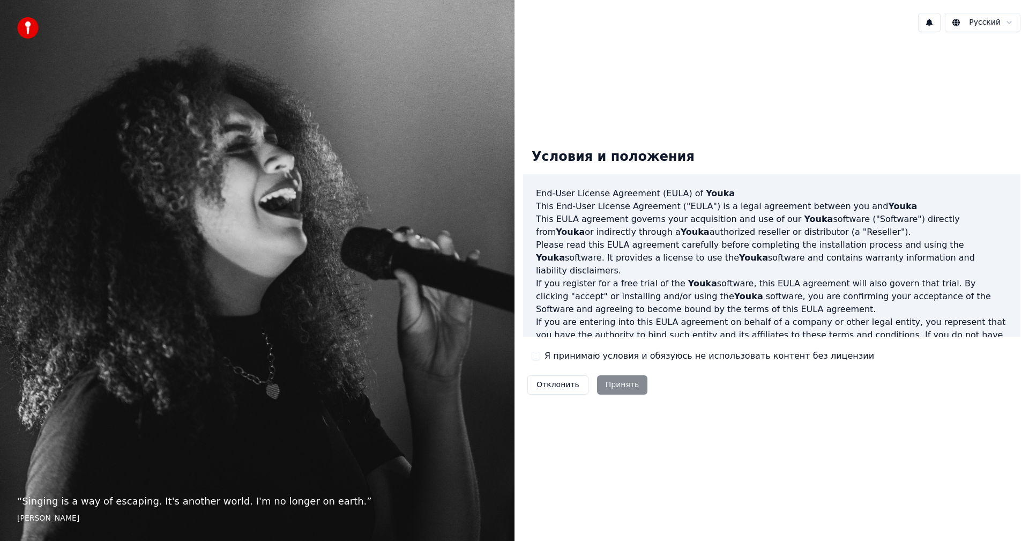
click at [552, 356] on label "Я принимаю условия и обязуюсь не использовать контент без лицензии" at bounding box center [710, 356] width 330 height 13
click at [540, 356] on button "Я принимаю условия и обязуюсь не использовать контент без лицензии" at bounding box center [536, 356] width 9 height 9
click at [613, 384] on button "Принять" at bounding box center [622, 384] width 51 height 19
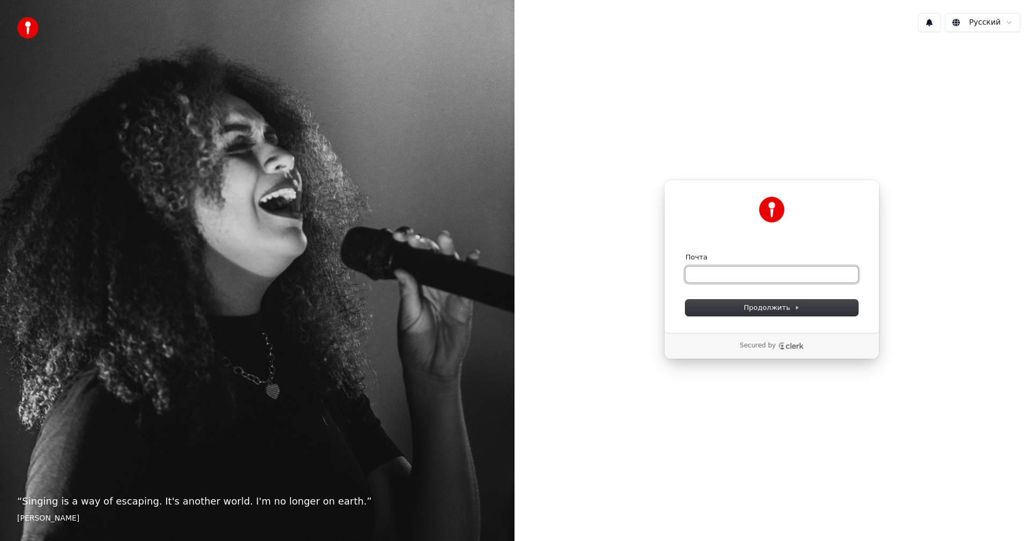
click at [723, 280] on input "Почта" at bounding box center [772, 274] width 173 height 16
paste input "**********"
click at [737, 311] on button "Продолжить" at bounding box center [772, 308] width 173 height 16
type input "**********"
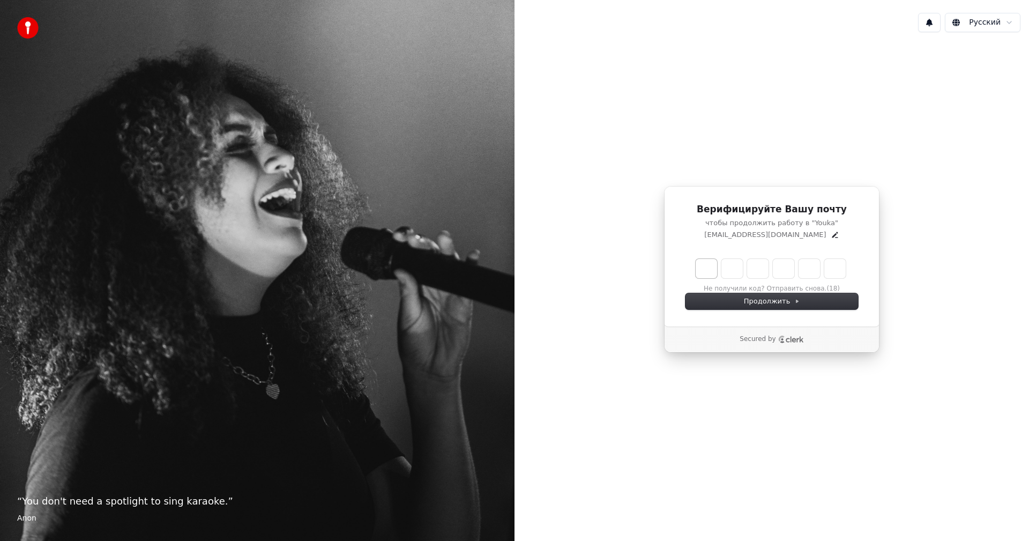
type input "******"
type input "*"
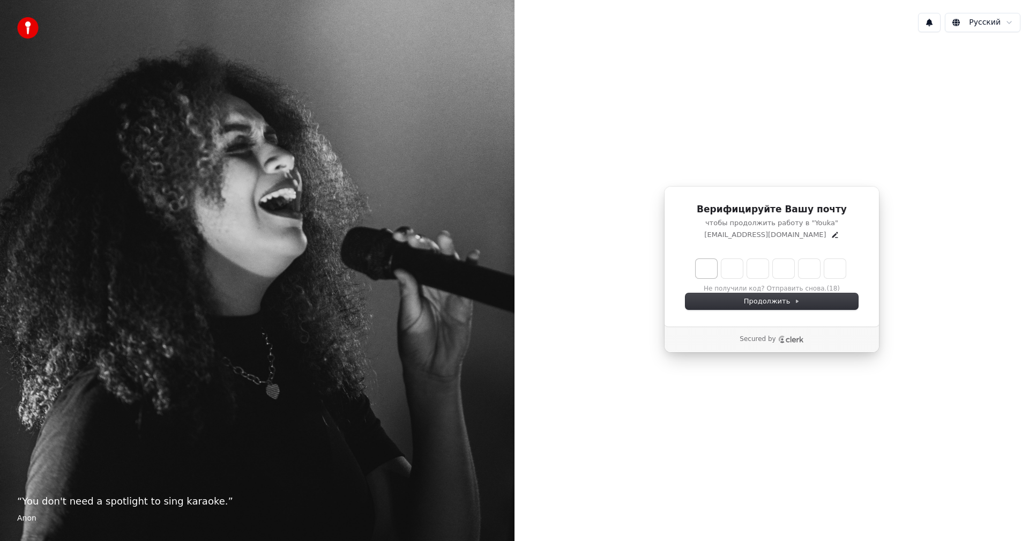
type input "*"
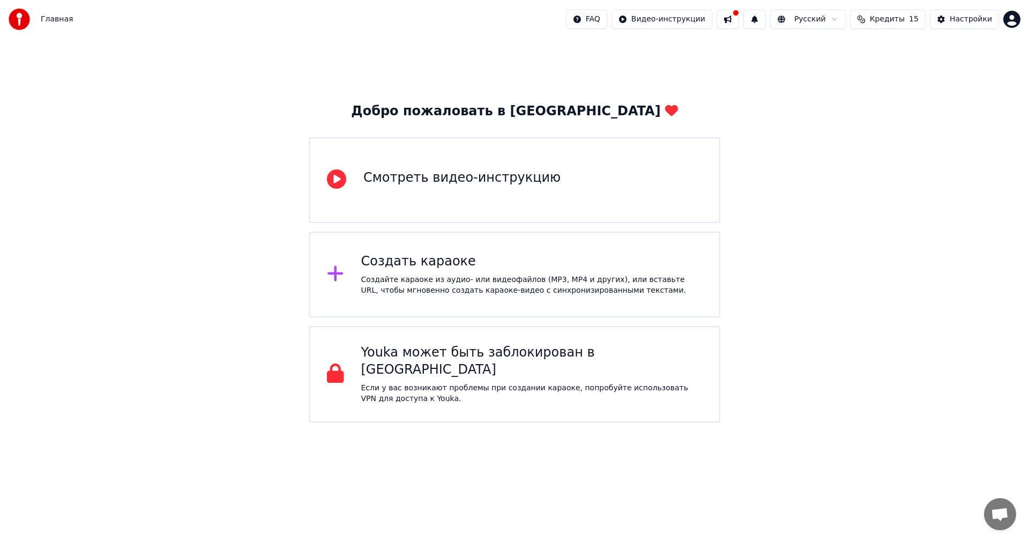
click at [457, 180] on div "Смотреть видео-инструкцию" at bounding box center [461, 177] width 197 height 17
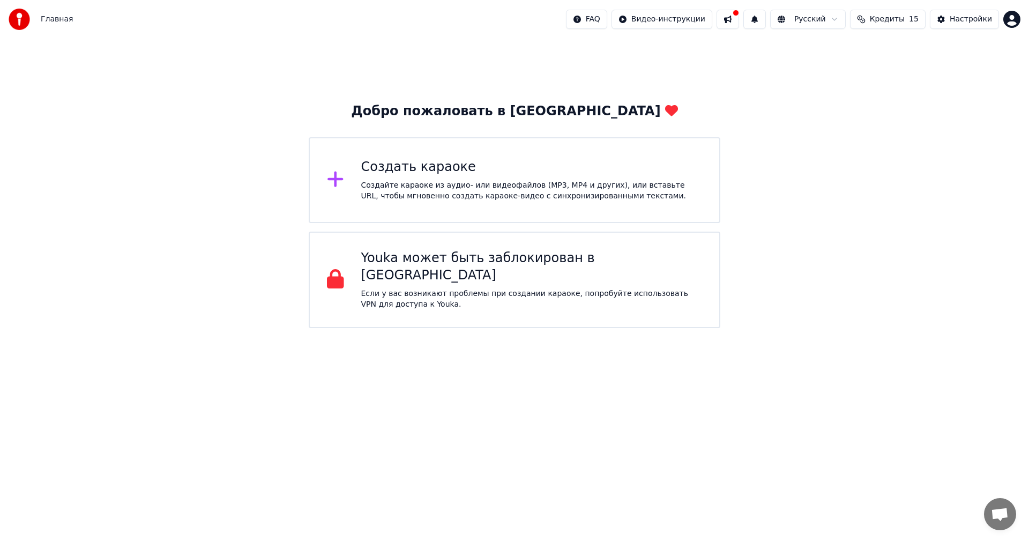
click at [447, 175] on div "Создать караоке" at bounding box center [531, 167] width 341 height 17
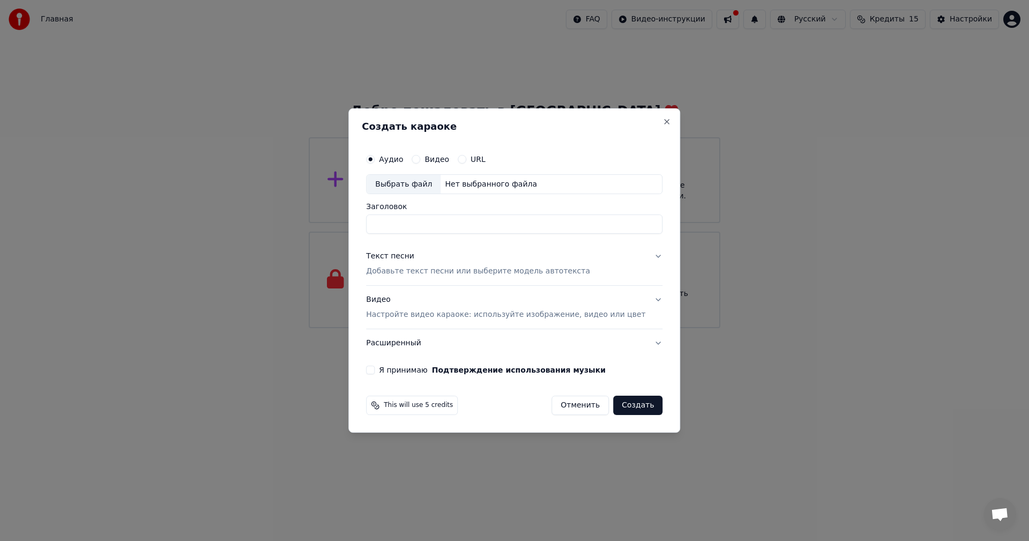
click at [447, 221] on input "Заголовок" at bounding box center [514, 224] width 296 height 19
type input "*********"
click at [427, 371] on label "Я принимаю Подтверждение использования музыки" at bounding box center [492, 370] width 227 height 8
click at [375, 371] on button "Я принимаю Подтверждение использования музыки" at bounding box center [370, 370] width 9 height 9
click at [433, 272] on p "Добавьте текст песни или выберите модель автотекста" at bounding box center [478, 271] width 224 height 11
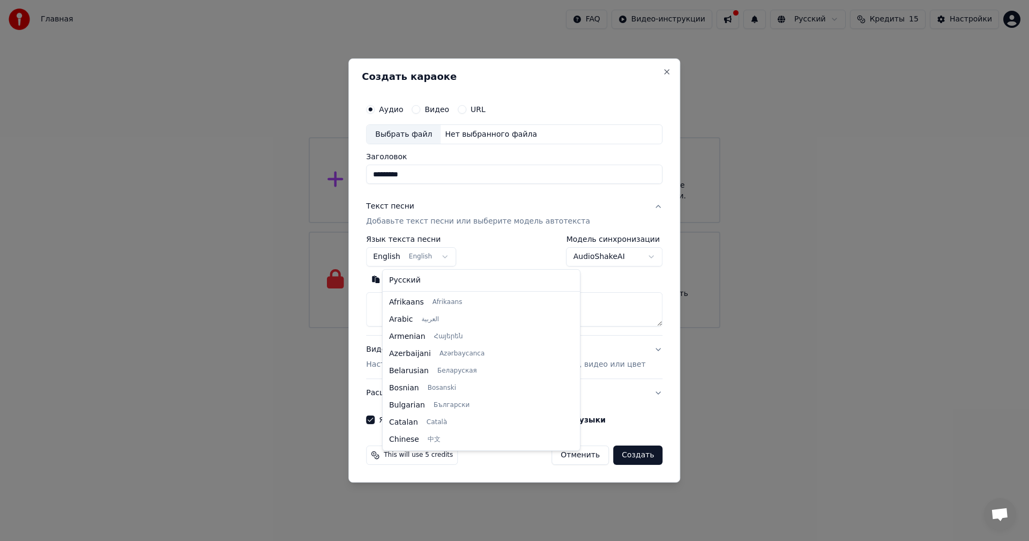
click at [457, 258] on body "**********" at bounding box center [514, 164] width 1029 height 328
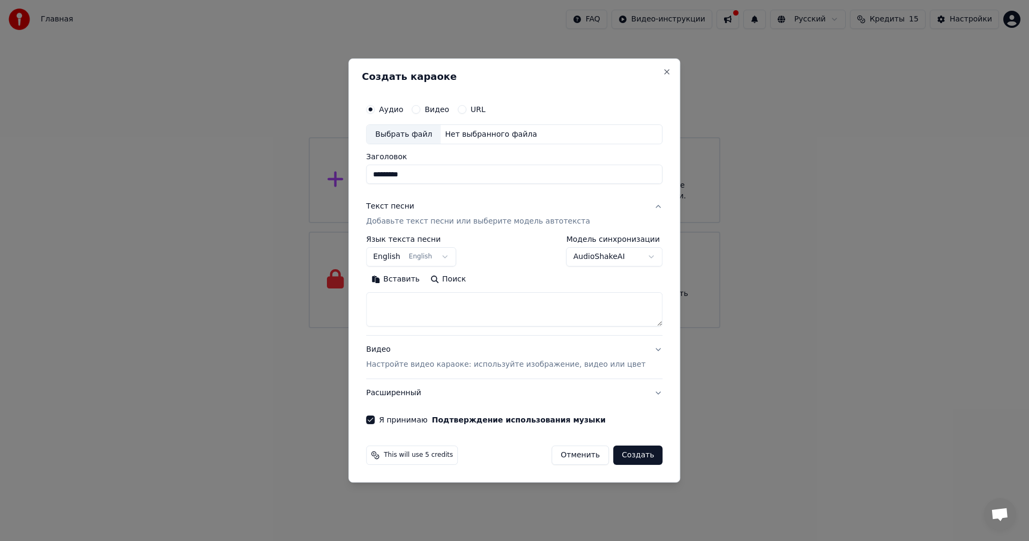
click at [534, 281] on body "**********" at bounding box center [514, 164] width 1029 height 328
click at [455, 257] on body "**********" at bounding box center [514, 164] width 1029 height 328
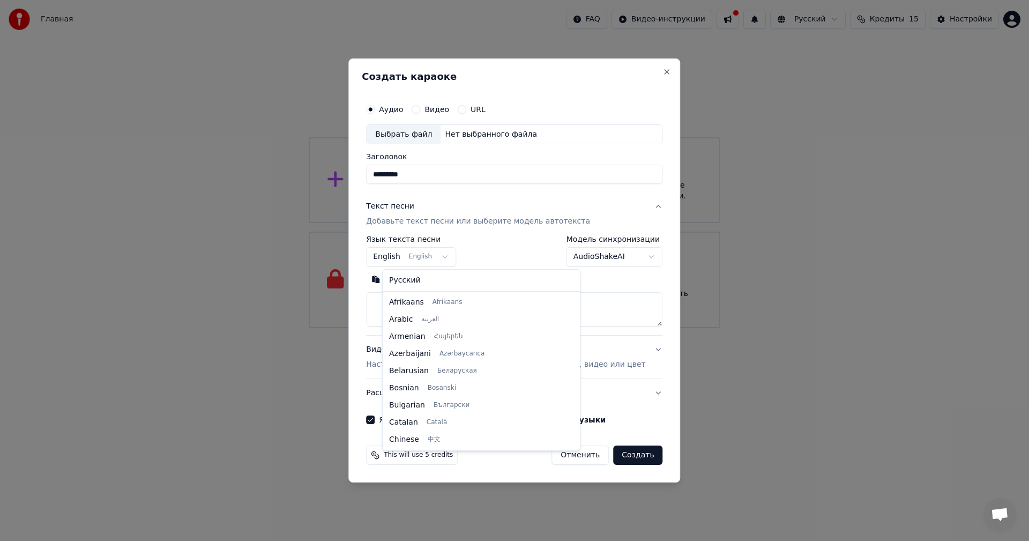
scroll to position [86, 0]
select select "**"
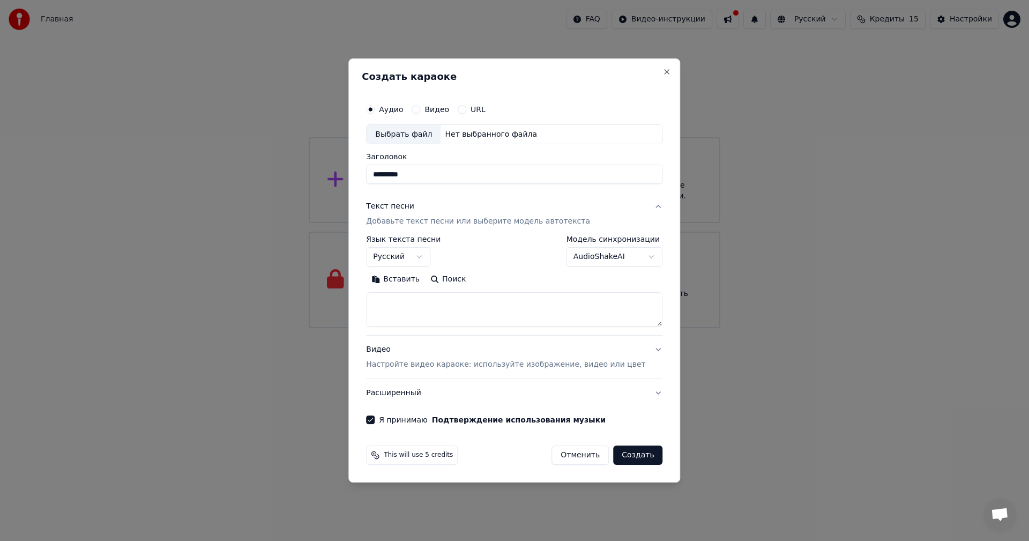
click at [439, 301] on textarea at bounding box center [514, 310] width 296 height 34
click at [643, 352] on button "Видео Настройте видео караоке: используйте изображение, видео или цвет" at bounding box center [514, 357] width 296 height 43
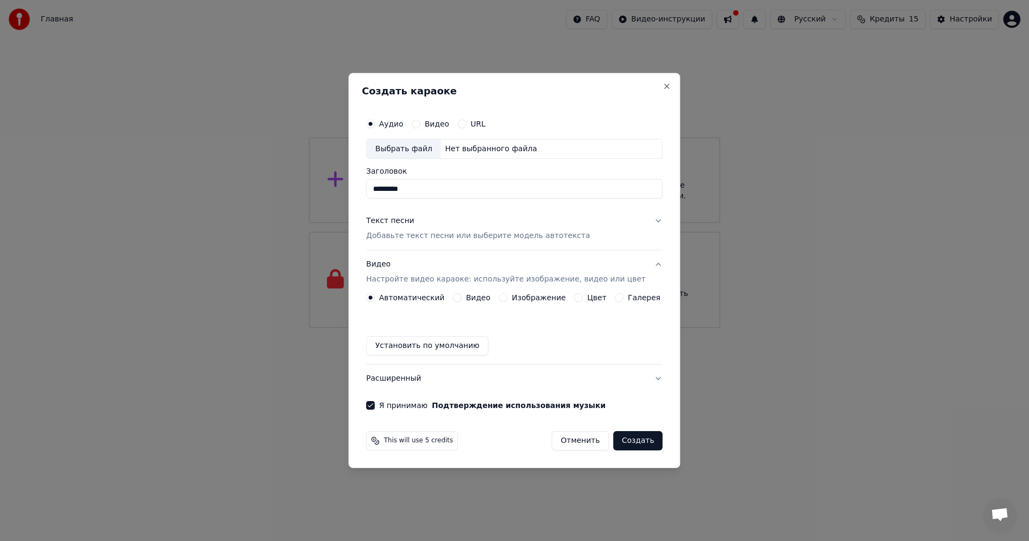
click at [647, 222] on button "Текст песни Добавьте текст песни или выберите модель автотекста" at bounding box center [514, 228] width 296 height 43
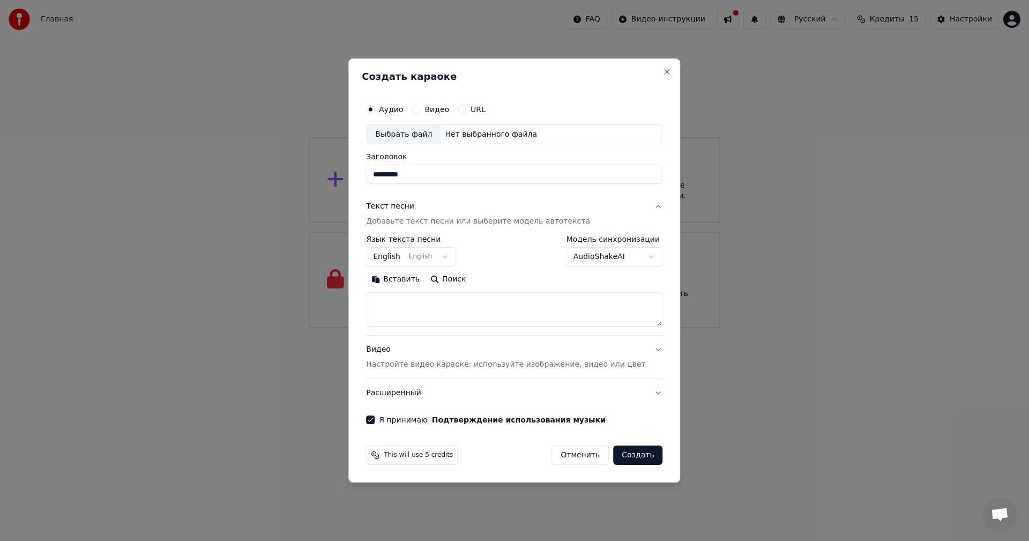
click at [458, 256] on body "**********" at bounding box center [514, 164] width 1029 height 328
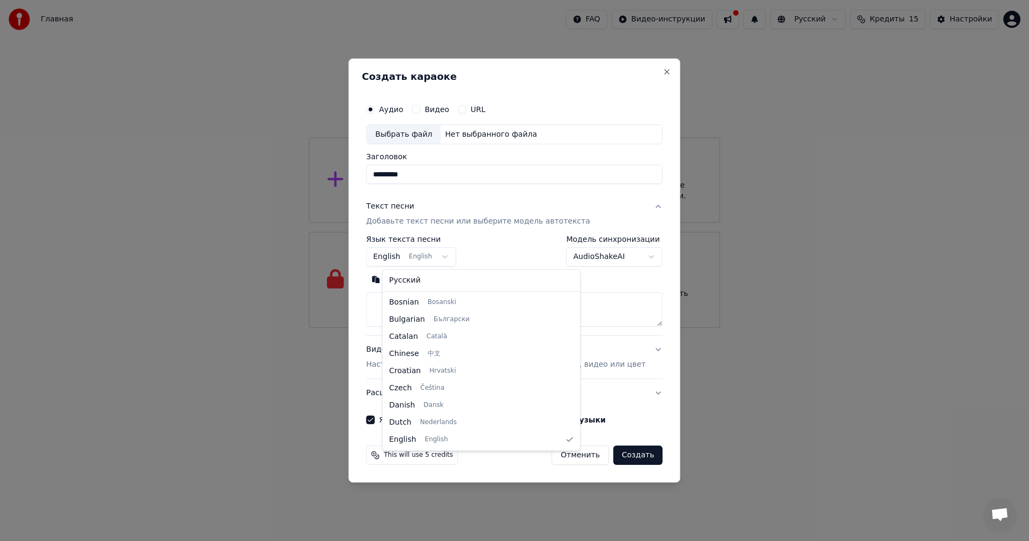
select select "**"
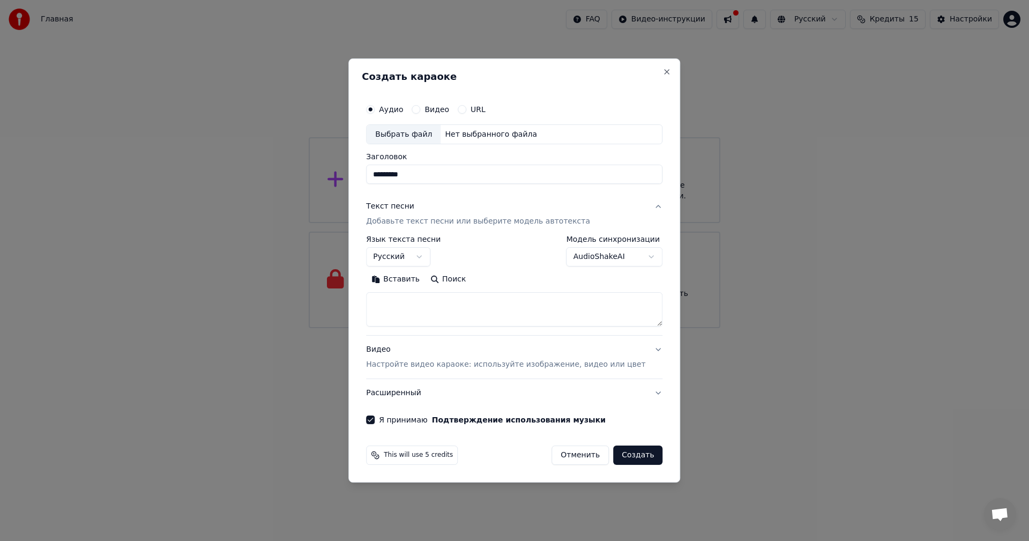
click at [519, 256] on div "**********" at bounding box center [514, 251] width 296 height 31
click at [424, 133] on div "Выбрать файл" at bounding box center [404, 134] width 74 height 19
click at [420, 111] on button "Видео" at bounding box center [416, 109] width 9 height 9
click at [489, 170] on input "Заголовок" at bounding box center [514, 174] width 296 height 19
click at [656, 71] on div "**********" at bounding box center [514, 270] width 332 height 425
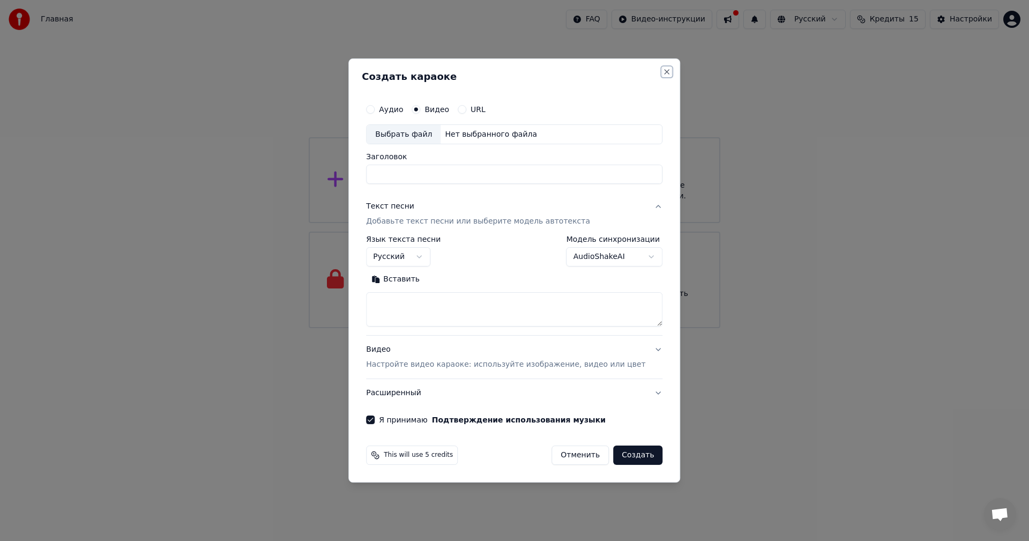
click at [663, 68] on button "Close" at bounding box center [667, 72] width 9 height 9
select select
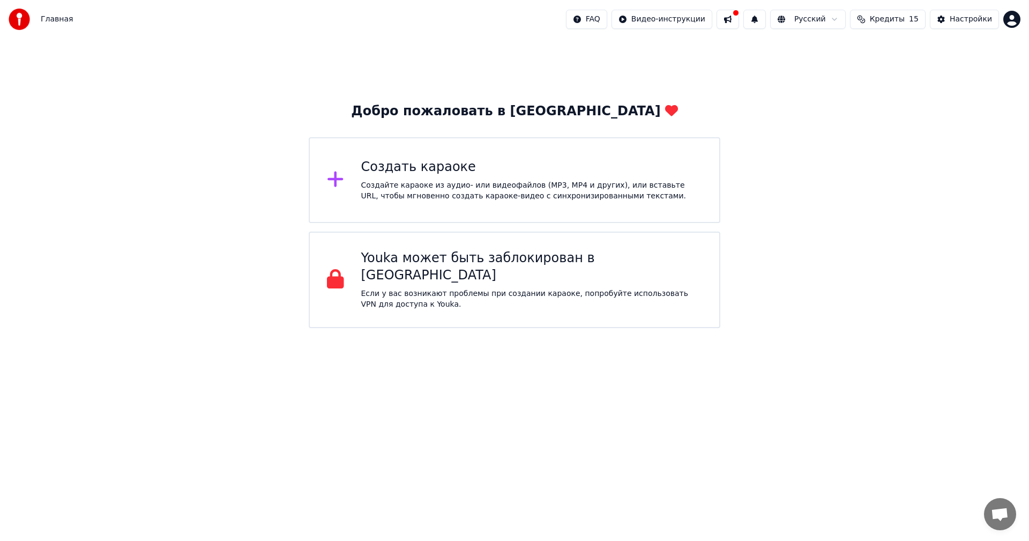
drag, startPoint x: 830, startPoint y: 120, endPoint x: 826, endPoint y: 115, distance: 6.8
click at [829, 116] on div "Добро пожаловать в Youka Создать караоке Создайте караоке из аудио- или видеофа…" at bounding box center [514, 183] width 1029 height 289
click at [699, 14] on html "Главная FAQ Видео-инструкции Русский Кредиты 15 Настройки Добро пожаловать в Yo…" at bounding box center [514, 164] width 1029 height 328
click at [707, 62] on div "Инструкция по синхронизации текста" at bounding box center [691, 59] width 160 height 17
click at [680, 19] on html "Главная FAQ Видео-инструкции Русский Кредиты 15 Настройки Добро пожаловать в Yo…" at bounding box center [514, 164] width 1029 height 328
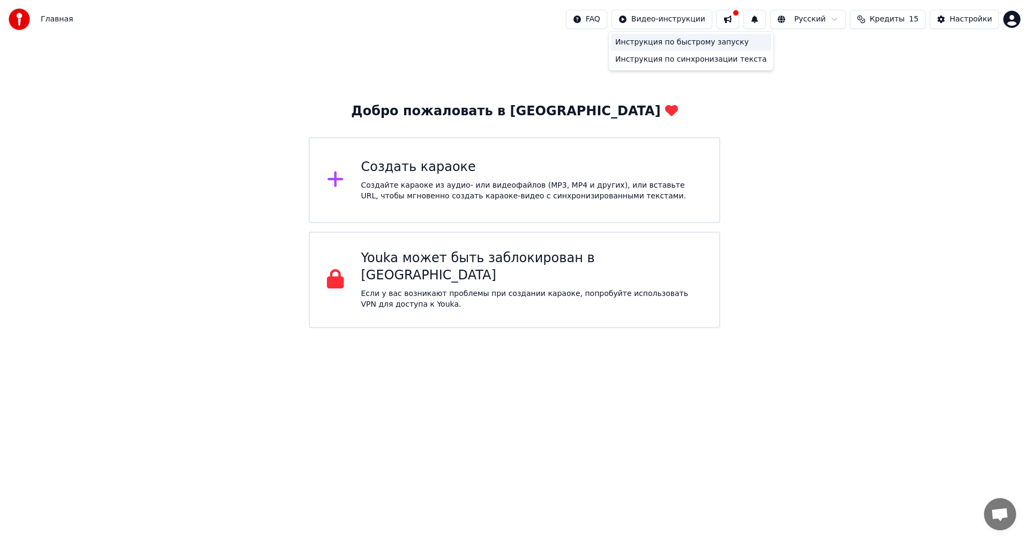
click at [665, 44] on div "Инструкция по быстрому запуску" at bounding box center [691, 42] width 160 height 17
click at [419, 173] on div "Создать караоке" at bounding box center [531, 167] width 341 height 17
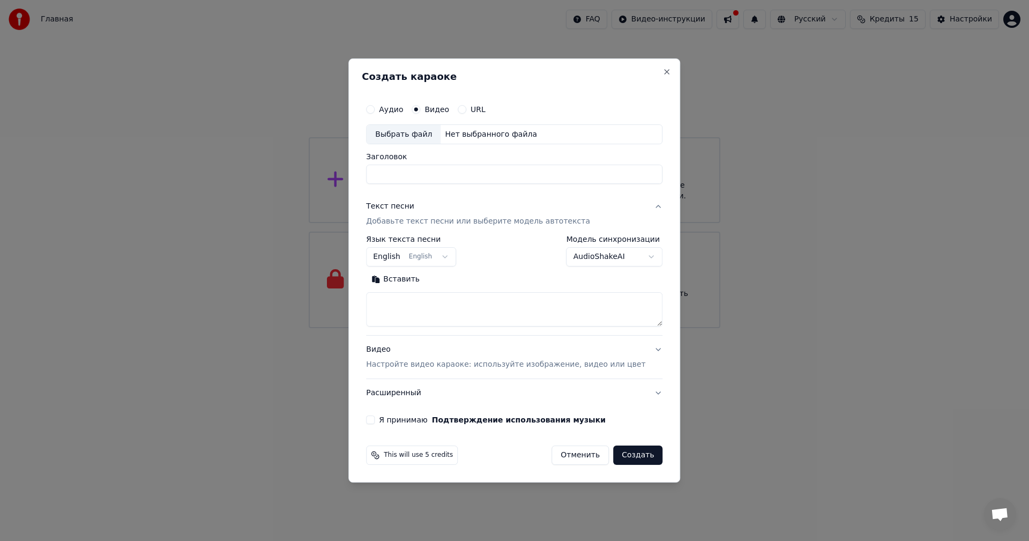
click at [391, 110] on div "Аудио" at bounding box center [384, 109] width 37 height 9
click at [375, 111] on button "Аудио" at bounding box center [370, 109] width 9 height 9
click at [397, 130] on div "Выбрать файл" at bounding box center [404, 134] width 74 height 19
type input "********"
click at [456, 259] on body "Главная FAQ Видео-инструкции Русский Кредиты 15 Настройки Добро пожаловать в Yo…" at bounding box center [514, 164] width 1029 height 328
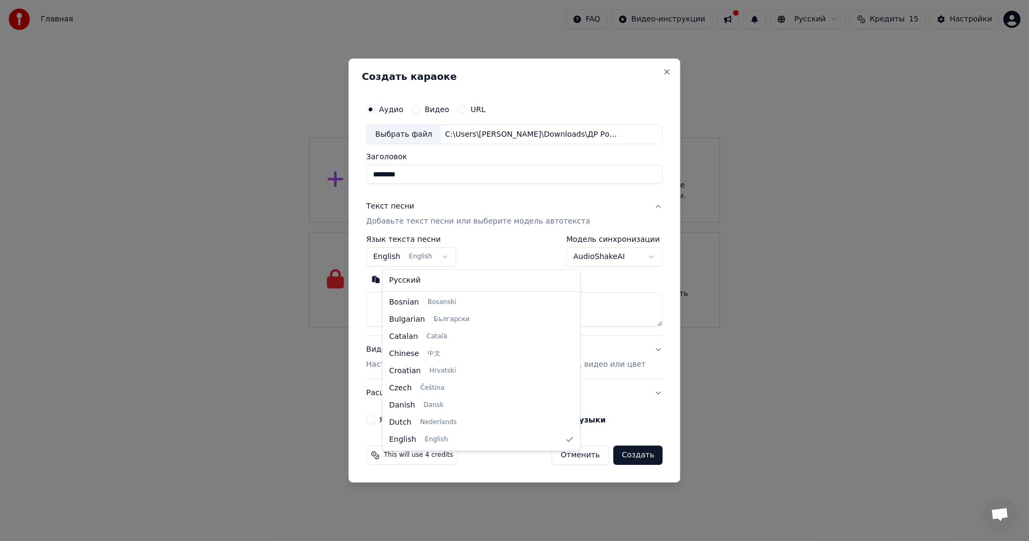
select select "**"
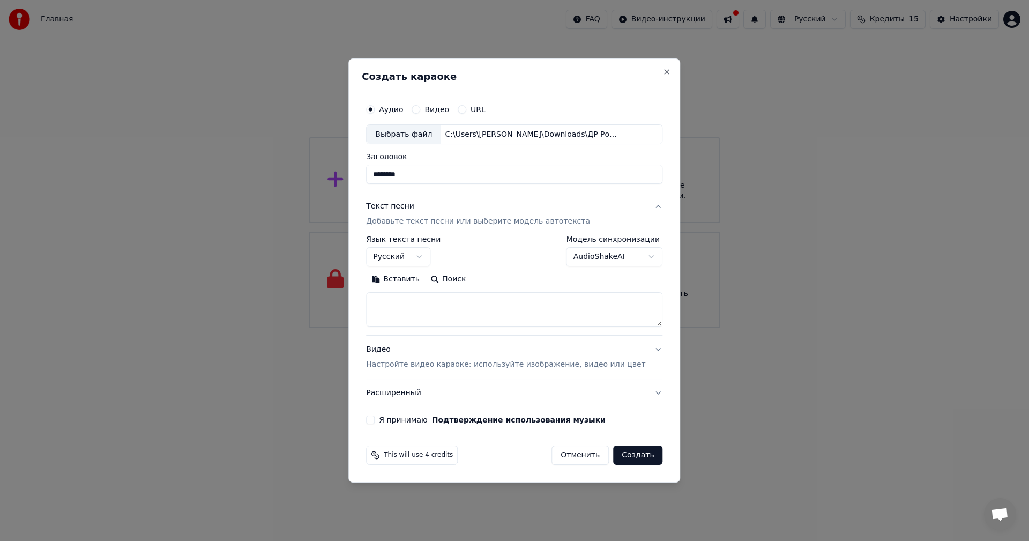
click at [496, 361] on p "Настройте видео караоке: используйте изображение, видео или цвет" at bounding box center [505, 364] width 279 height 11
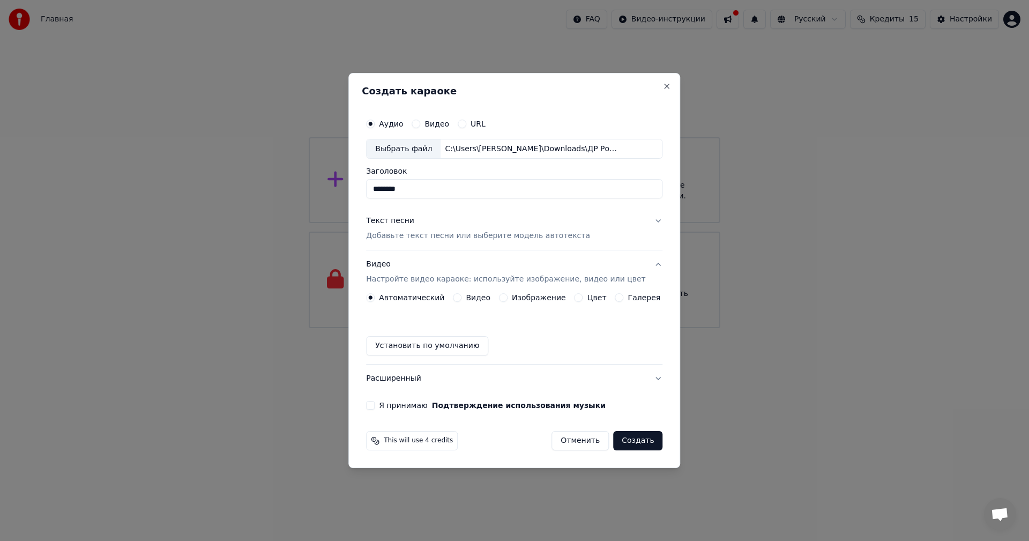
click at [588, 300] on label "Цвет" at bounding box center [597, 298] width 19 height 8
click at [583, 300] on button "Цвет" at bounding box center [579, 297] width 9 height 9
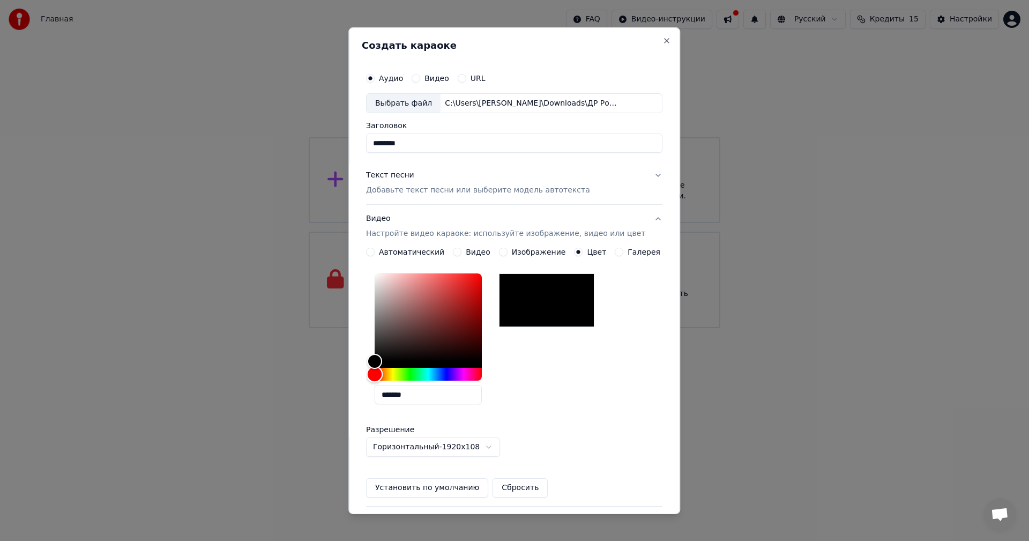
click at [418, 375] on div "Hue" at bounding box center [428, 374] width 107 height 13
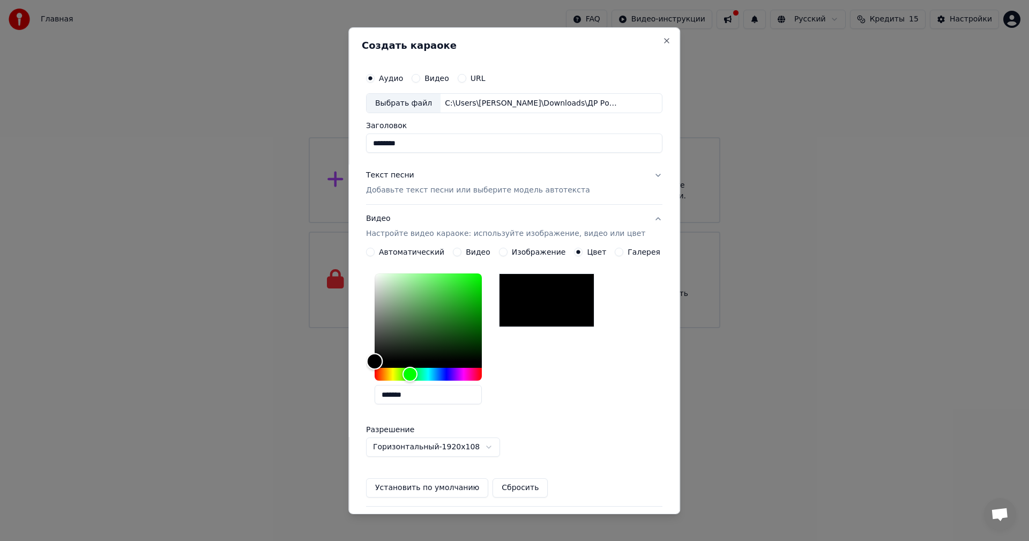
type input "*******"
click at [481, 279] on div "Color" at bounding box center [428, 317] width 107 height 88
click at [568, 381] on div "*******" at bounding box center [514, 341] width 296 height 144
click at [567, 397] on div "*******" at bounding box center [514, 341] width 296 height 144
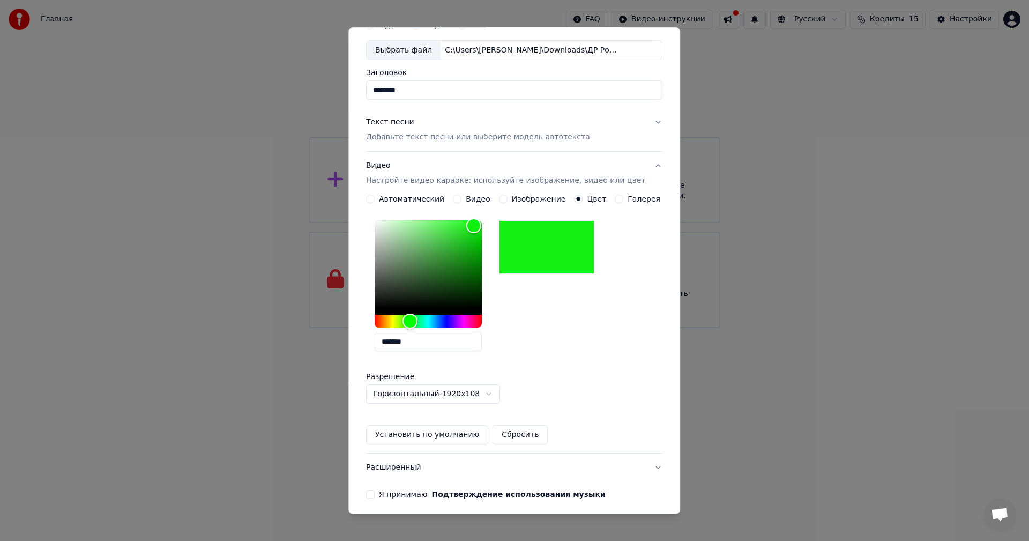
scroll to position [96, 0]
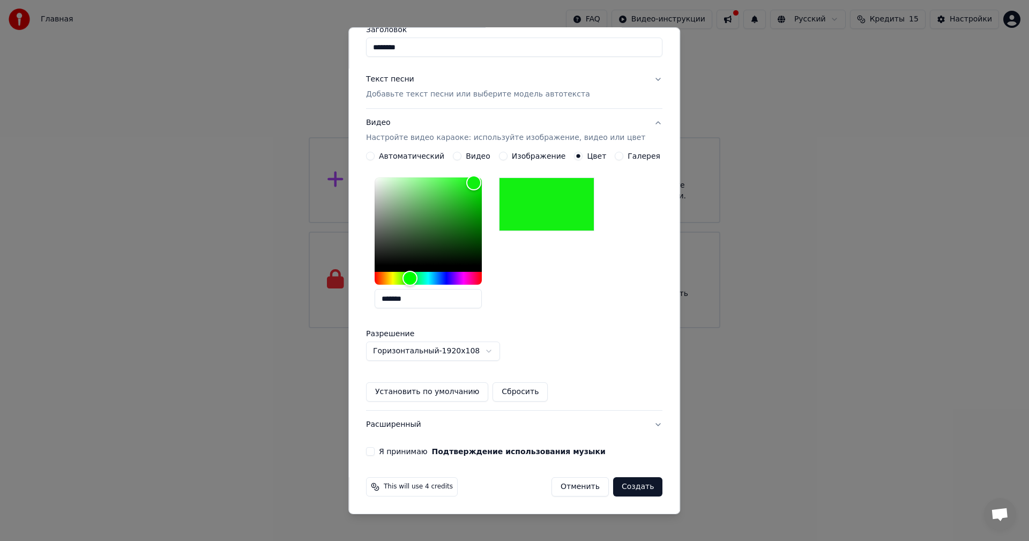
click at [382, 451] on div "Я принимаю Подтверждение использования музыки" at bounding box center [514, 451] width 296 height 9
click at [375, 453] on button "Я принимаю Подтверждение использования музыки" at bounding box center [370, 451] width 9 height 9
click at [618, 487] on button "Создать" at bounding box center [637, 486] width 49 height 19
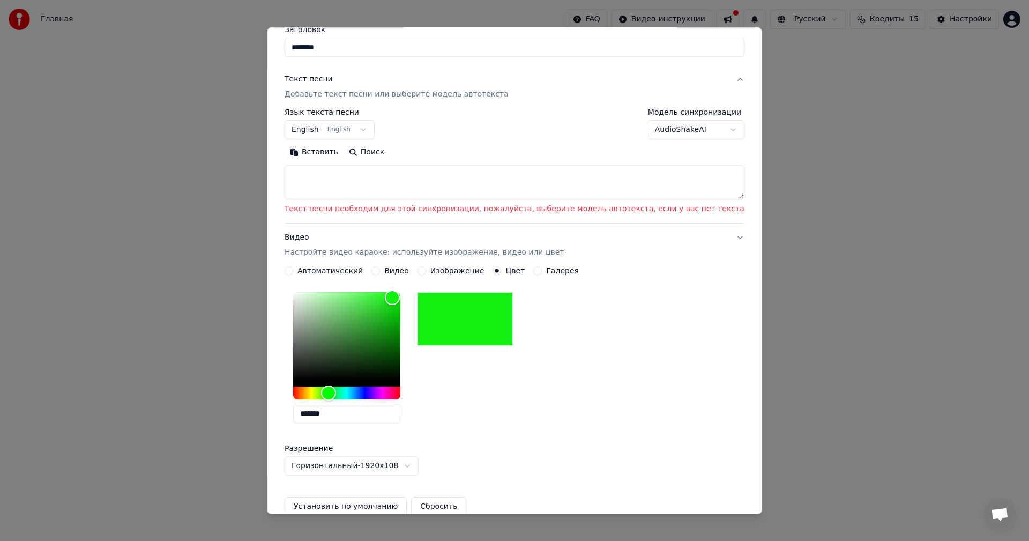
scroll to position [0, 0]
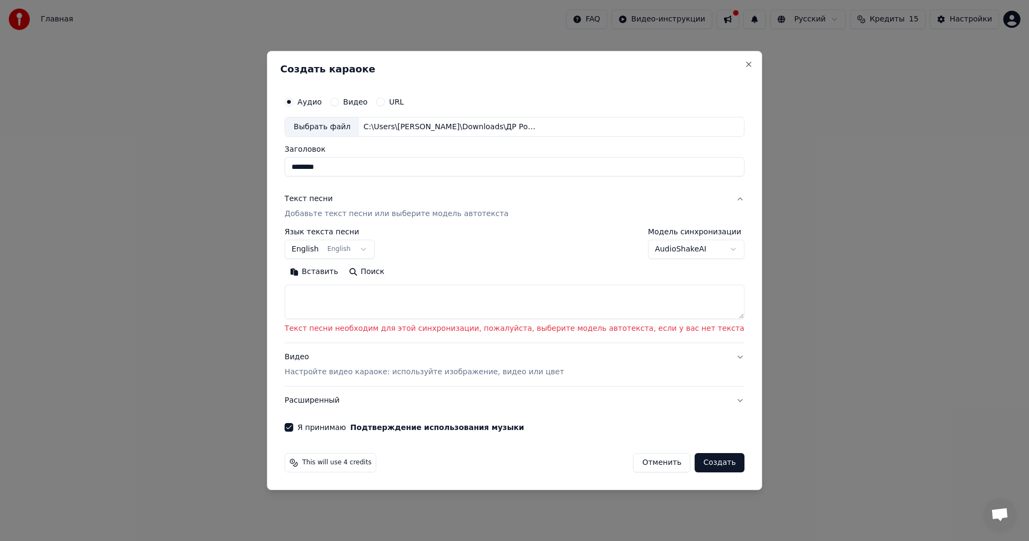
click at [407, 299] on textarea at bounding box center [515, 302] width 460 height 34
click at [680, 248] on body "Главная FAQ Видео-инструкции Русский Кредиты 15 Настройки Добро пожаловать в Yo…" at bounding box center [514, 164] width 1029 height 328
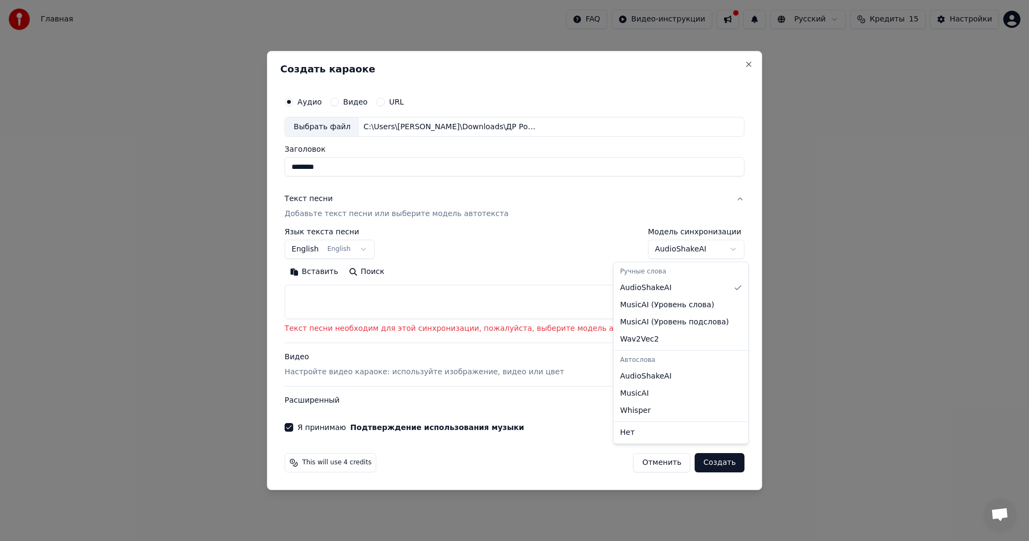
click at [574, 249] on body "Главная FAQ Видео-инструкции Русский Кредиты 15 Настройки Добро пожаловать в Yo…" at bounding box center [514, 164] width 1029 height 328
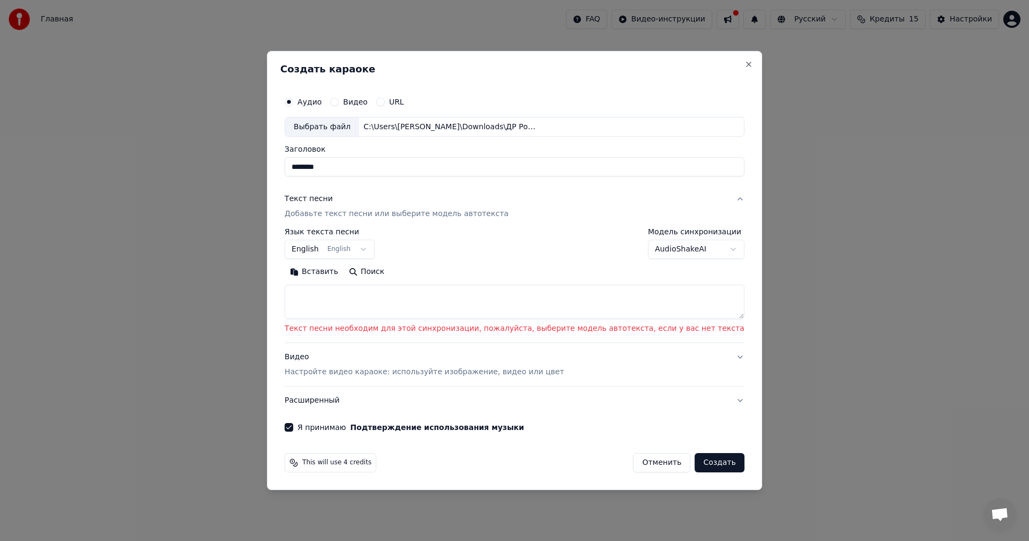
click at [355, 304] on textarea at bounding box center [515, 302] width 460 height 34
paste textarea "**********"
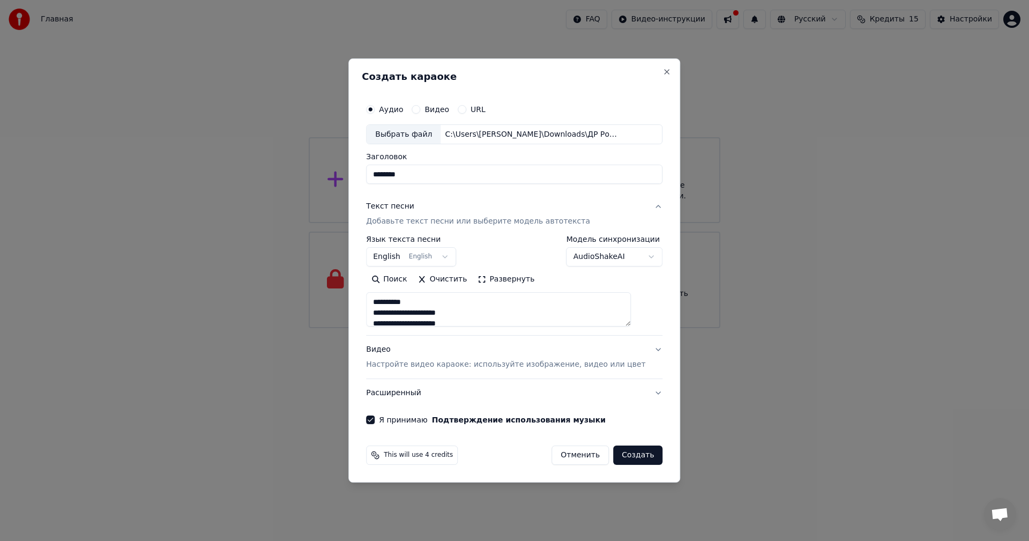
scroll to position [474, 0]
type textarea "**********"
click at [618, 455] on button "Создать" at bounding box center [637, 454] width 49 height 19
select select "**"
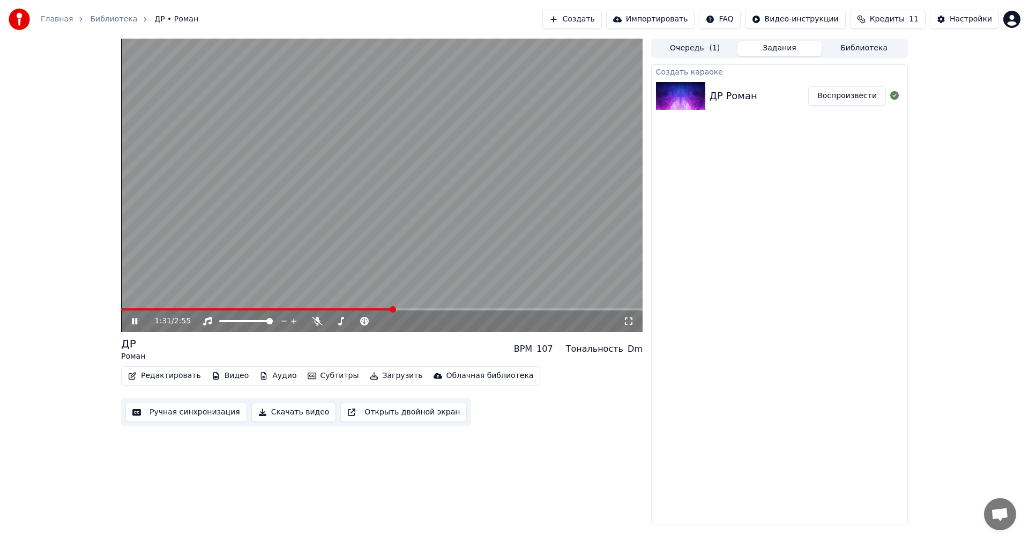
click at [467, 313] on div "1:31 / 2:55" at bounding box center [382, 320] width 522 height 21
click at [481, 307] on video at bounding box center [382, 185] width 522 height 293
click at [522, 313] on span at bounding box center [521, 309] width 6 height 6
click at [119, 322] on div "2:15 / 2:55 ДР Роман BPM 107 Тональность Dm Редактировать Видео Аудио Субтитры …" at bounding box center [515, 282] width 804 height 486
click at [131, 320] on icon at bounding box center [142, 321] width 25 height 9
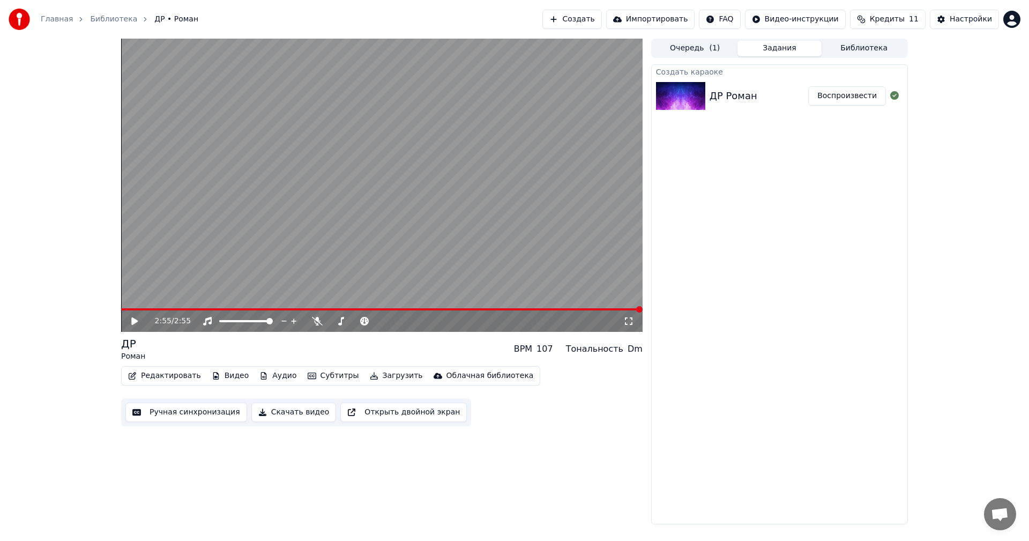
click at [292, 414] on button "Скачать видео" at bounding box center [293, 412] width 85 height 19
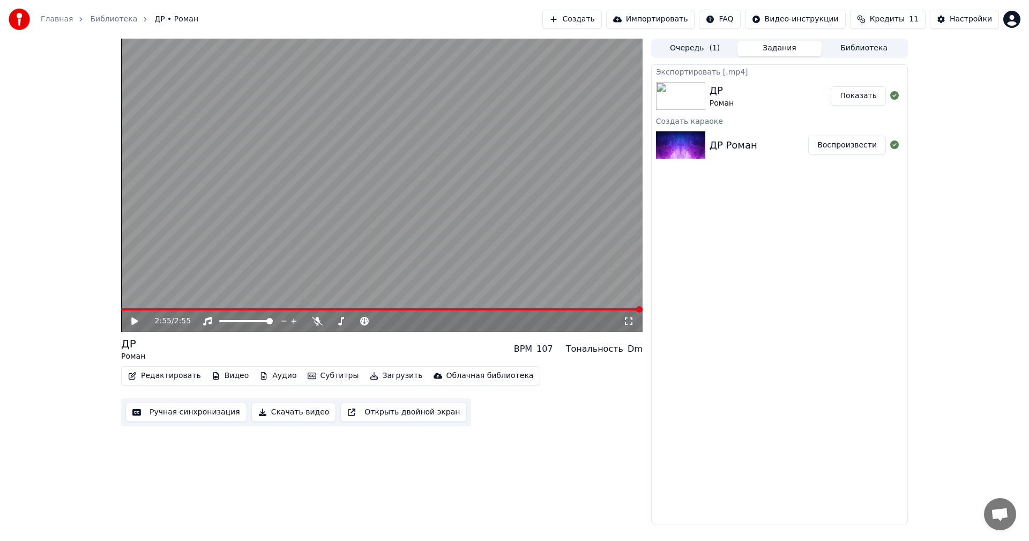
click at [823, 321] on div "Экспортировать [.mp4] ДР Роман Показать Создать караоке ДР [PERSON_NAME]" at bounding box center [779, 294] width 257 height 460
click at [764, 338] on div "Экспортировать [.mp4] ДР Роман Показать Создать караоке ДР [PERSON_NAME]" at bounding box center [779, 294] width 257 height 460
drag, startPoint x: 807, startPoint y: 223, endPoint x: 932, endPoint y: 12, distance: 244.7
click at [813, 220] on div "Экспортировать [.mp4] ДР Роман Показать Создать караоке ДР [PERSON_NAME]" at bounding box center [779, 294] width 257 height 460
click at [808, 341] on div "Экспортировать [.mp4] ДР Роман Показать Создать караоке ДР [PERSON_NAME]" at bounding box center [779, 294] width 257 height 460
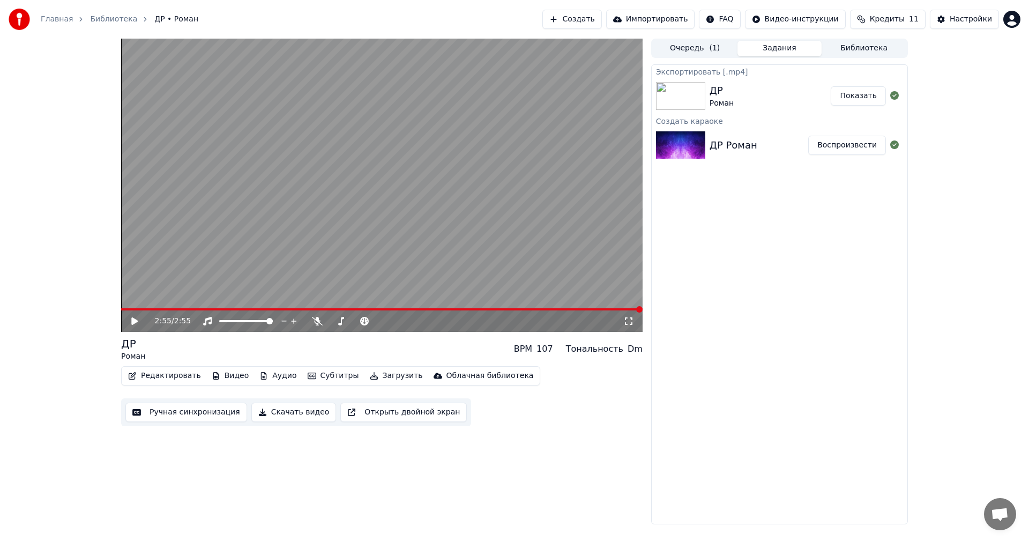
click at [721, 223] on div "Экспортировать [.mp4] ДР Роман Показать Создать караоке ДР [PERSON_NAME]" at bounding box center [779, 294] width 257 height 460
click at [597, 21] on button "Создать" at bounding box center [572, 19] width 59 height 19
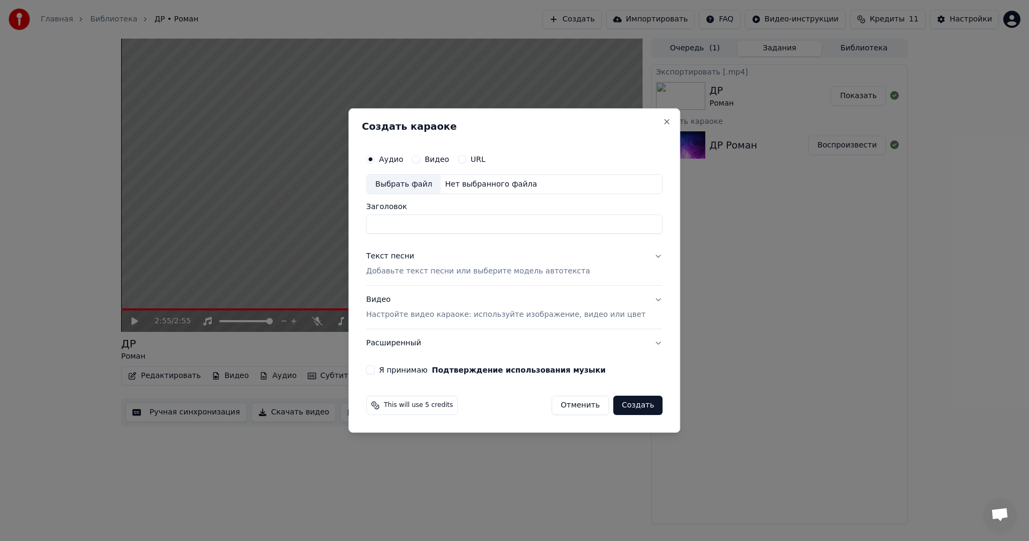
click at [426, 185] on div "Выбрать файл" at bounding box center [404, 184] width 74 height 19
type input "********"
click at [421, 273] on p "Добавьте текст песни или выберите модель автотекста" at bounding box center [478, 271] width 224 height 11
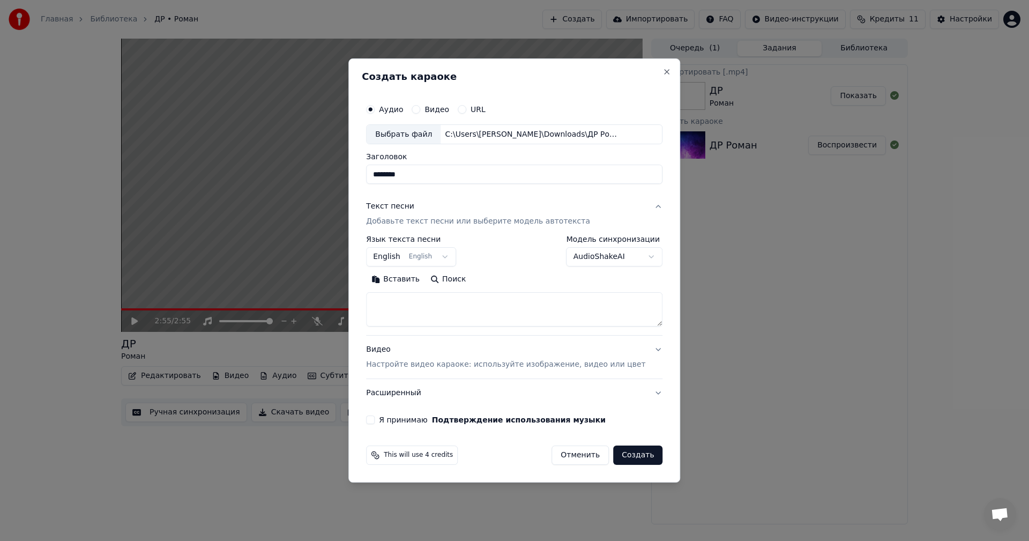
click at [410, 306] on textarea at bounding box center [514, 310] width 296 height 34
paste textarea "**********"
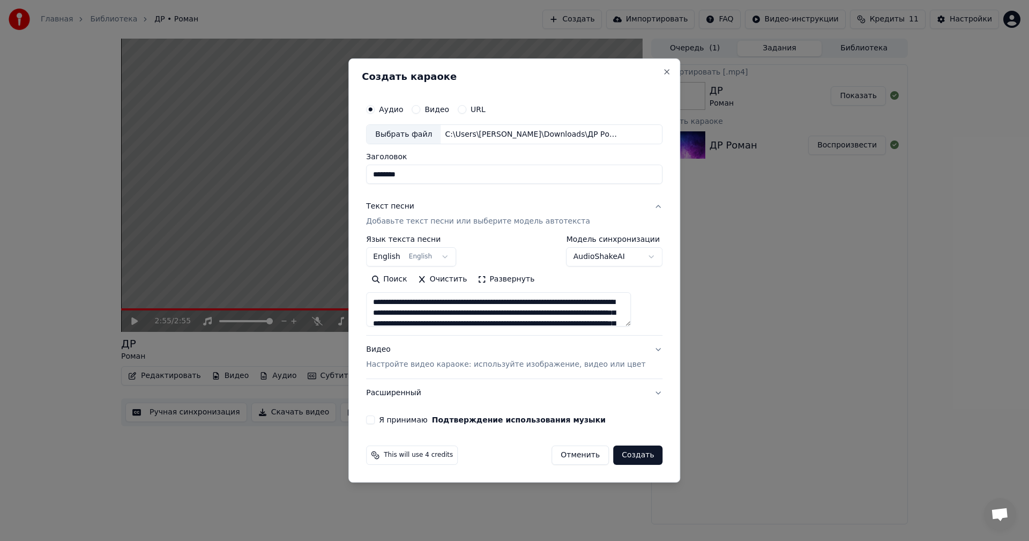
click at [469, 302] on textarea at bounding box center [498, 310] width 265 height 34
click at [548, 303] on textarea at bounding box center [498, 310] width 265 height 34
drag, startPoint x: 389, startPoint y: 314, endPoint x: 426, endPoint y: 313, distance: 36.5
click at [426, 313] on textarea at bounding box center [498, 310] width 265 height 34
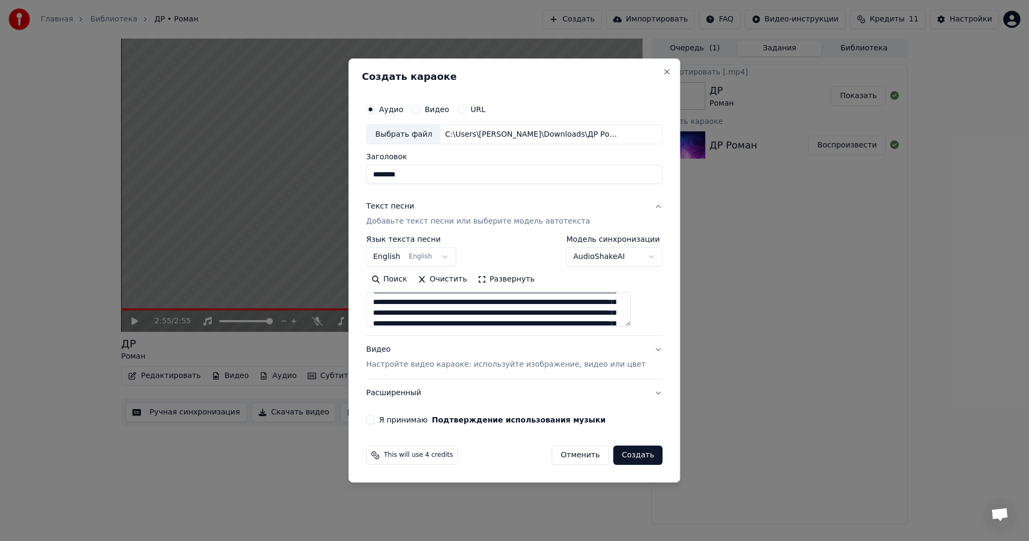
click at [493, 316] on textarea at bounding box center [498, 310] width 265 height 34
click at [553, 321] on textarea at bounding box center [498, 310] width 265 height 34
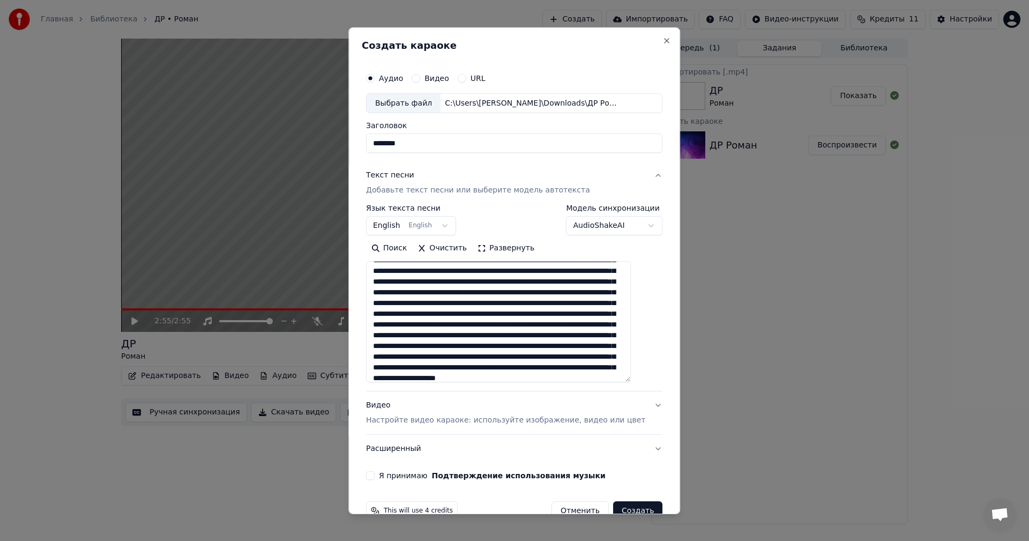
drag, startPoint x: 644, startPoint y: 324, endPoint x: 643, endPoint y: 381, distance: 56.8
click at [643, 381] on div "**********" at bounding box center [514, 273] width 305 height 421
drag, startPoint x: 524, startPoint y: 302, endPoint x: 557, endPoint y: 306, distance: 33.0
click at [557, 306] on textarea at bounding box center [498, 322] width 265 height 122
drag, startPoint x: 386, startPoint y: 338, endPoint x: 421, endPoint y: 339, distance: 35.4
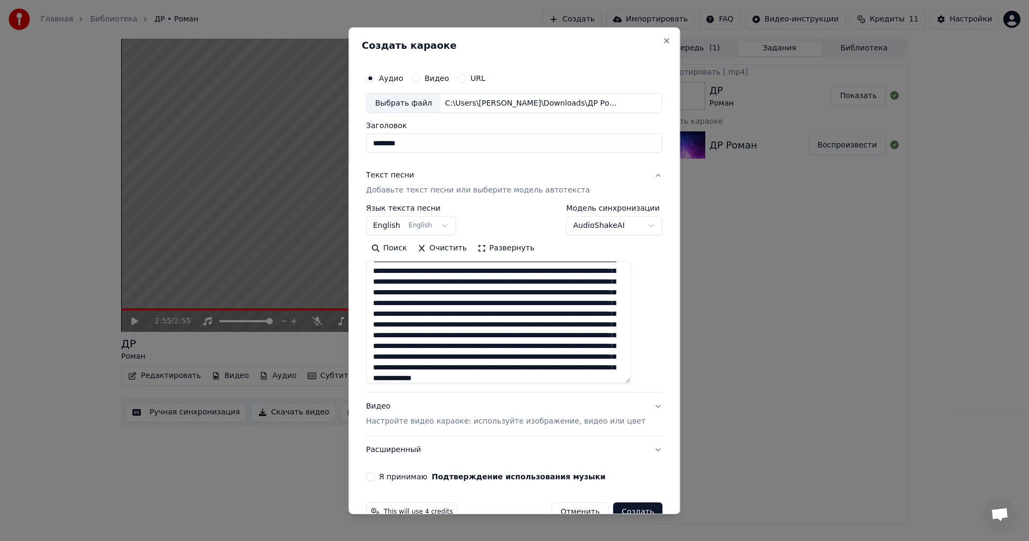
click at [421, 339] on textarea at bounding box center [498, 322] width 265 height 122
click at [384, 338] on textarea at bounding box center [498, 322] width 265 height 122
drag, startPoint x: 406, startPoint y: 347, endPoint x: 439, endPoint y: 347, distance: 33.2
click at [439, 347] on textarea at bounding box center [498, 322] width 265 height 122
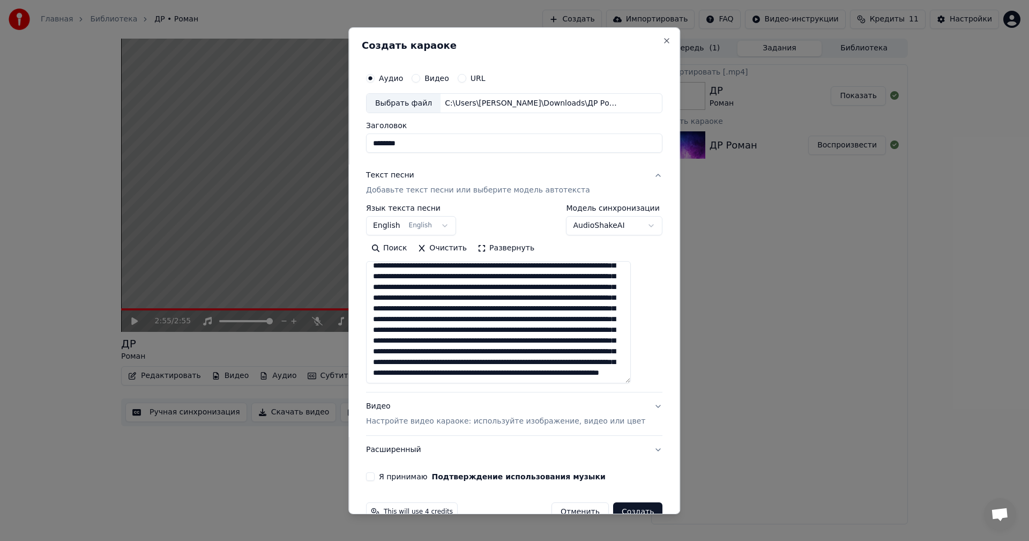
scroll to position [80, 0]
drag, startPoint x: 503, startPoint y: 352, endPoint x: 527, endPoint y: 354, distance: 23.6
click at [527, 354] on textarea at bounding box center [498, 322] width 265 height 122
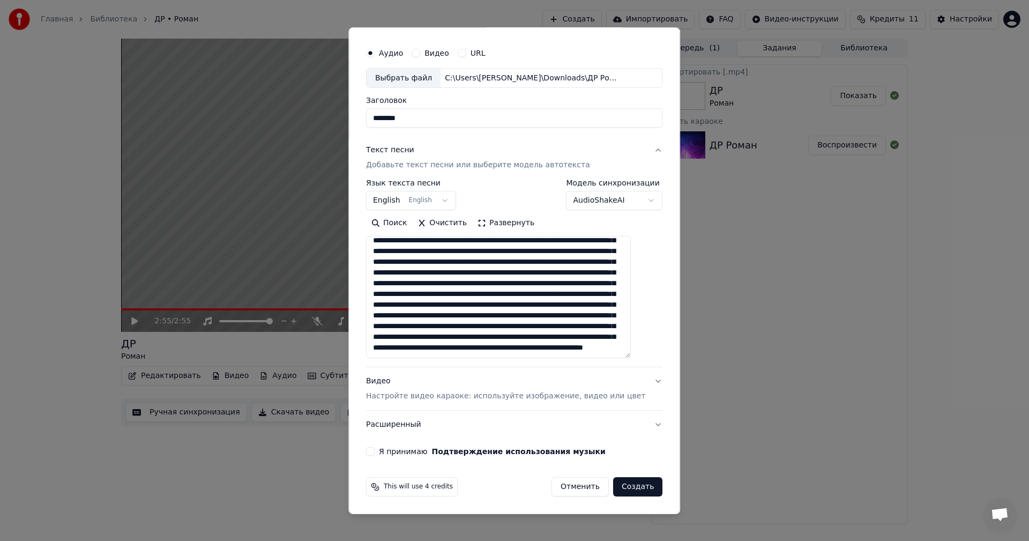
type textarea "**********"
click at [638, 384] on button "Видео Настройте видео караоке: используйте изображение, видео или цвет" at bounding box center [514, 388] width 296 height 43
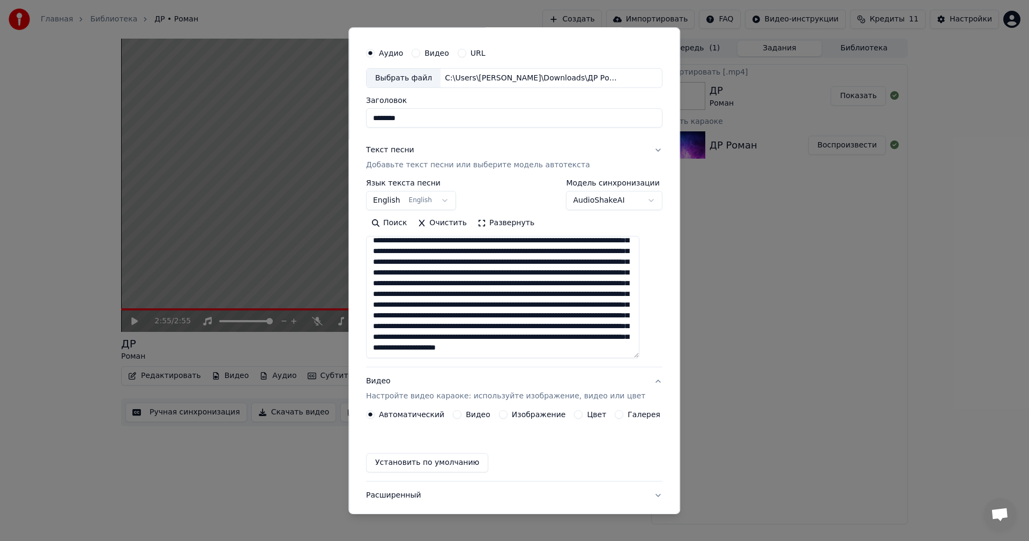
scroll to position [0, 0]
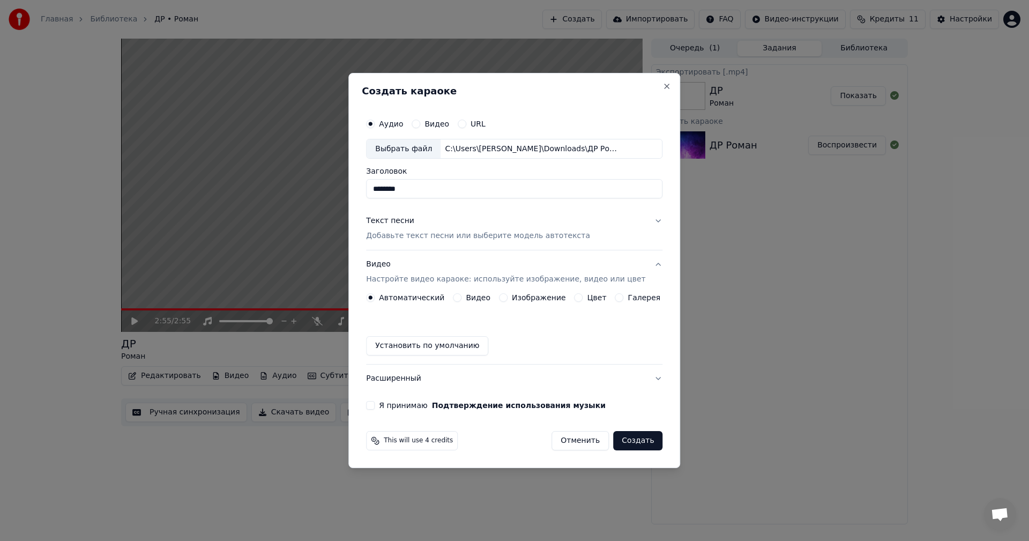
click at [577, 301] on button "Цвет" at bounding box center [579, 297] width 9 height 9
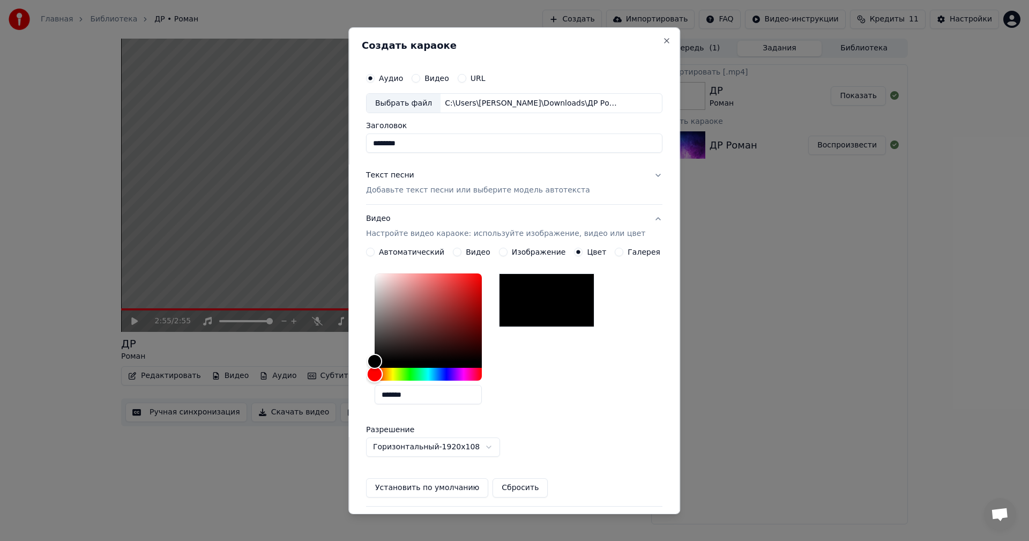
click at [435, 377] on div "Hue" at bounding box center [428, 374] width 107 height 13
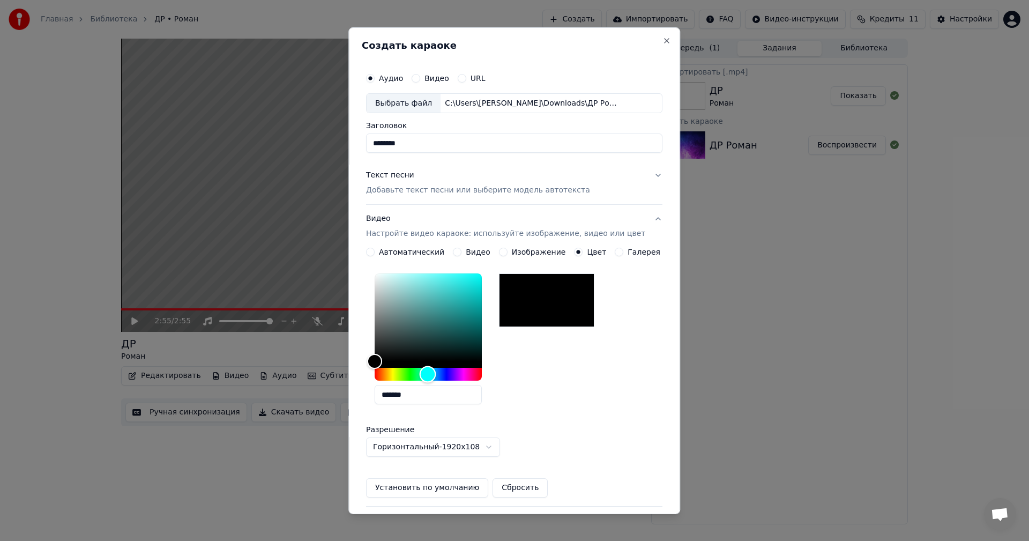
click at [411, 375] on div "Hue" at bounding box center [428, 374] width 107 height 13
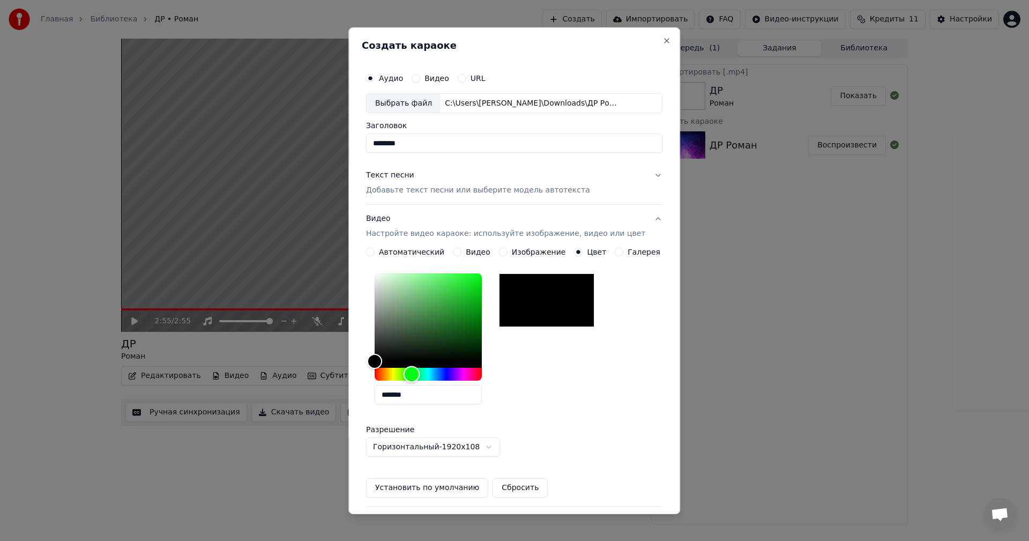
click at [419, 375] on div "Hue" at bounding box center [428, 374] width 107 height 13
click at [458, 300] on div "Color" at bounding box center [428, 317] width 107 height 88
type input "*******"
click at [454, 283] on div "Color" at bounding box center [428, 317] width 107 height 88
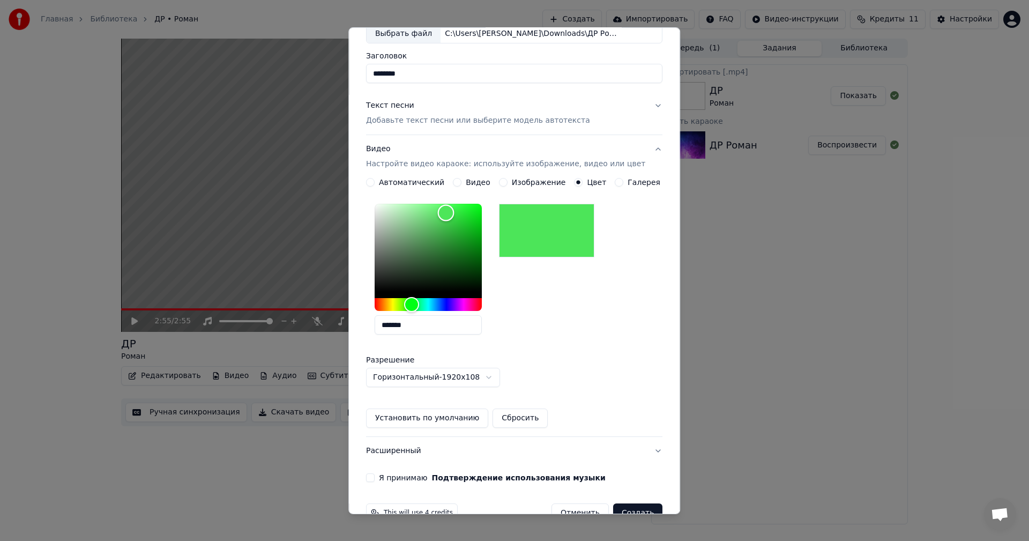
scroll to position [96, 0]
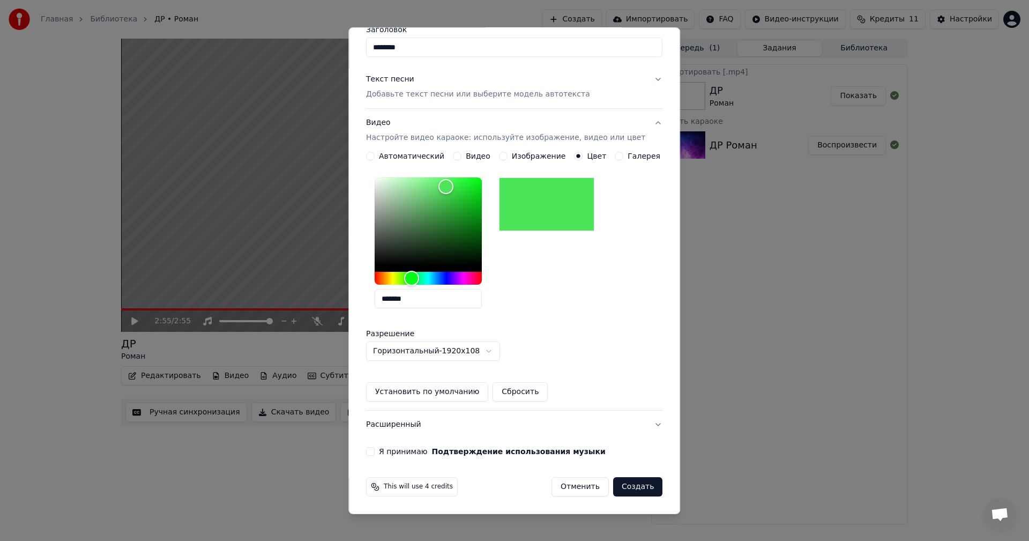
click at [409, 451] on label "Я принимаю Подтверждение использования музыки" at bounding box center [492, 452] width 227 height 8
click at [375, 451] on button "Я принимаю Подтверждение использования музыки" at bounding box center [370, 451] width 9 height 9
click at [629, 488] on button "Создать" at bounding box center [637, 486] width 49 height 19
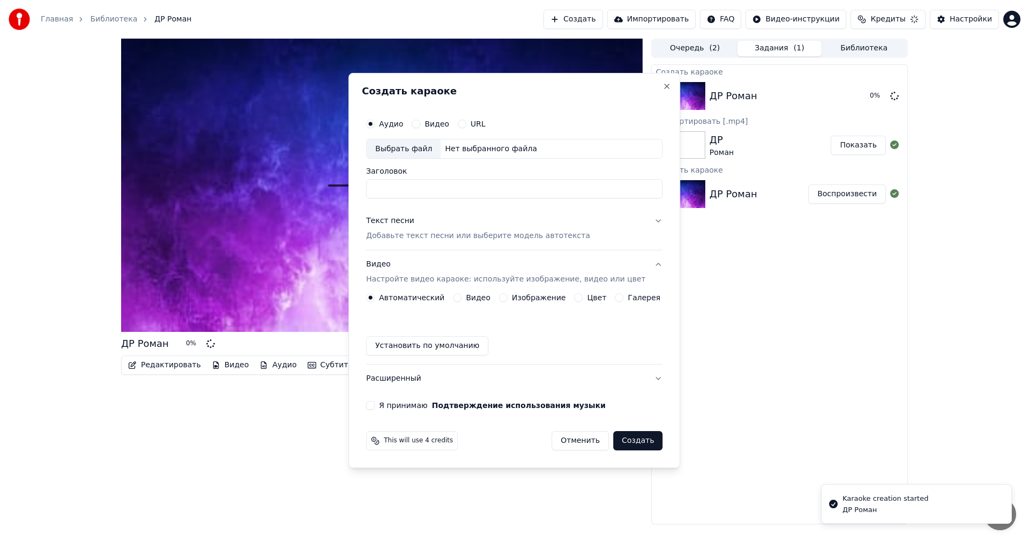
scroll to position [0, 0]
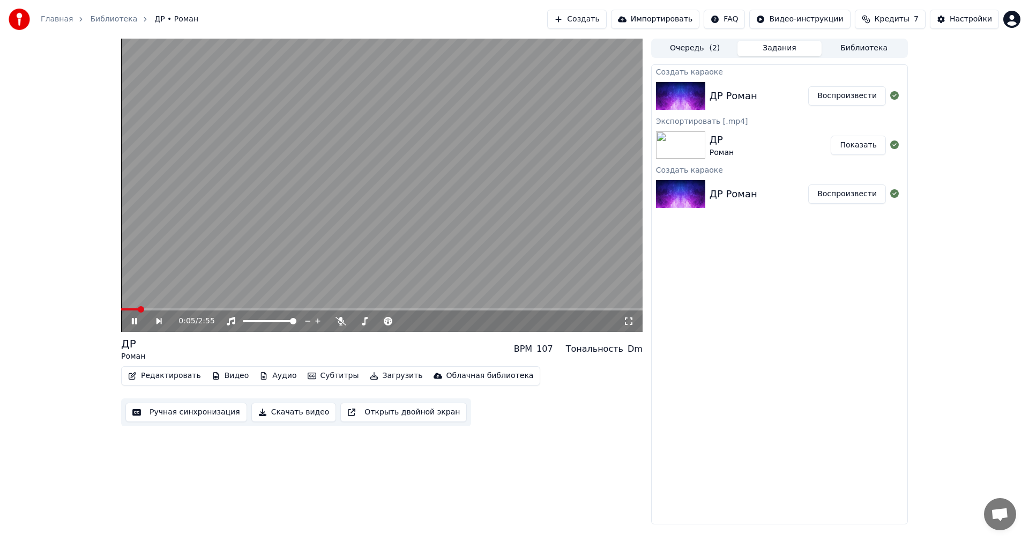
click at [136, 322] on icon at bounding box center [134, 321] width 5 height 6
click at [841, 196] on button "Воспроизвести" at bounding box center [847, 193] width 78 height 19
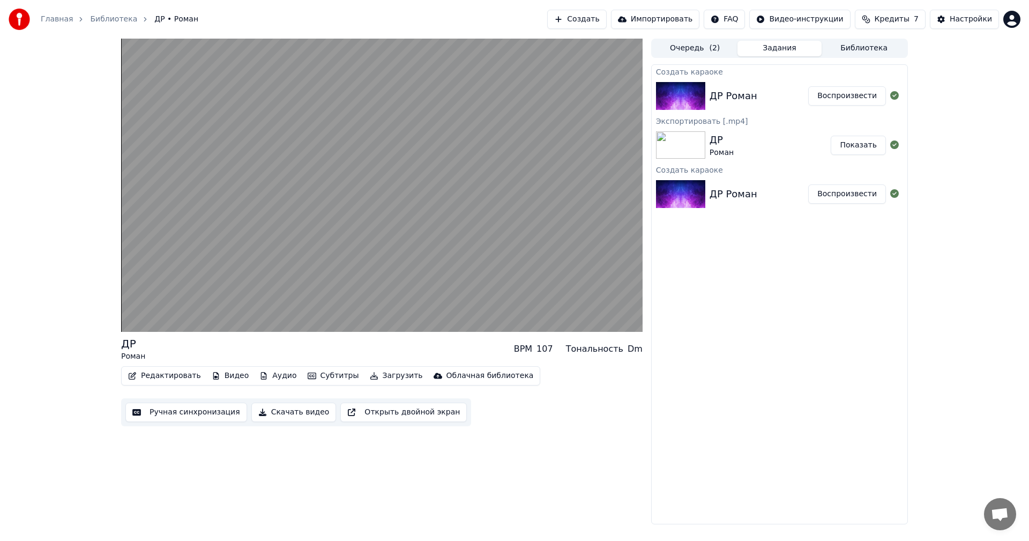
click at [840, 93] on button "Воспроизвести" at bounding box center [847, 95] width 78 height 19
click at [775, 288] on div "Создать караоке ДР [PERSON_NAME] Экспортировать [.mp4] ДР Роман Показать Создат…" at bounding box center [779, 294] width 257 height 460
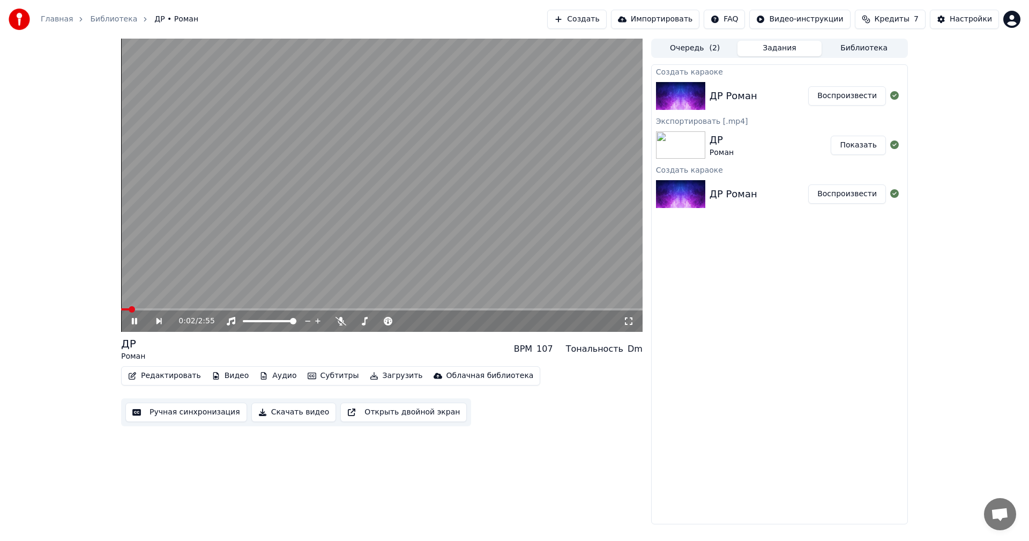
click at [785, 444] on div "Создать караоке ДР [PERSON_NAME] Экспортировать [.mp4] ДР Роман Показать Создат…" at bounding box center [779, 294] width 257 height 460
click at [685, 51] on button "Очередь ( 2 )" at bounding box center [695, 49] width 85 height 16
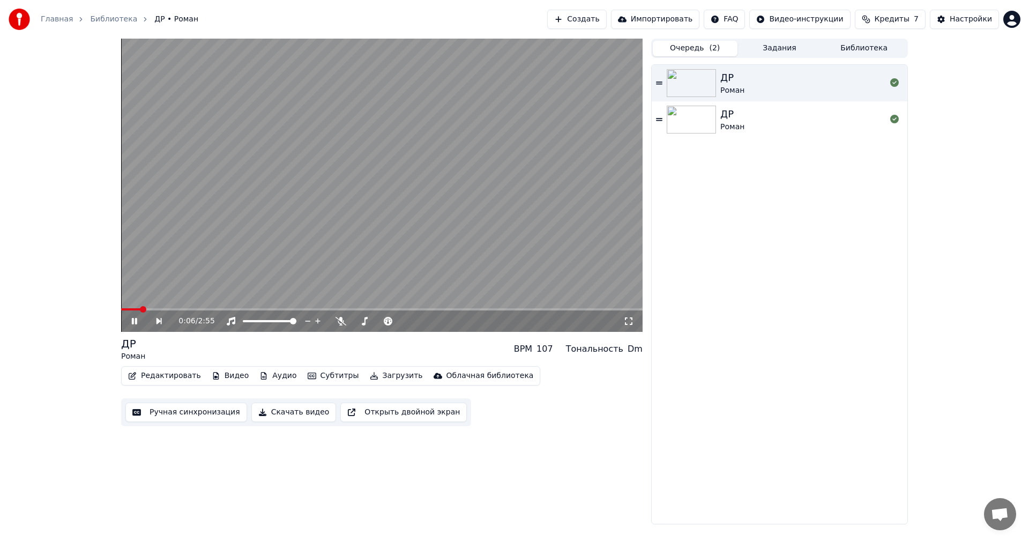
drag, startPoint x: 132, startPoint y: 323, endPoint x: 205, endPoint y: 320, distance: 73.0
click at [135, 323] on icon at bounding box center [134, 321] width 5 height 6
click at [699, 123] on img at bounding box center [691, 120] width 49 height 28
click at [732, 244] on div "ДР Роман" at bounding box center [780, 294] width 256 height 459
drag, startPoint x: 135, startPoint y: 321, endPoint x: 143, endPoint y: 321, distance: 8.0
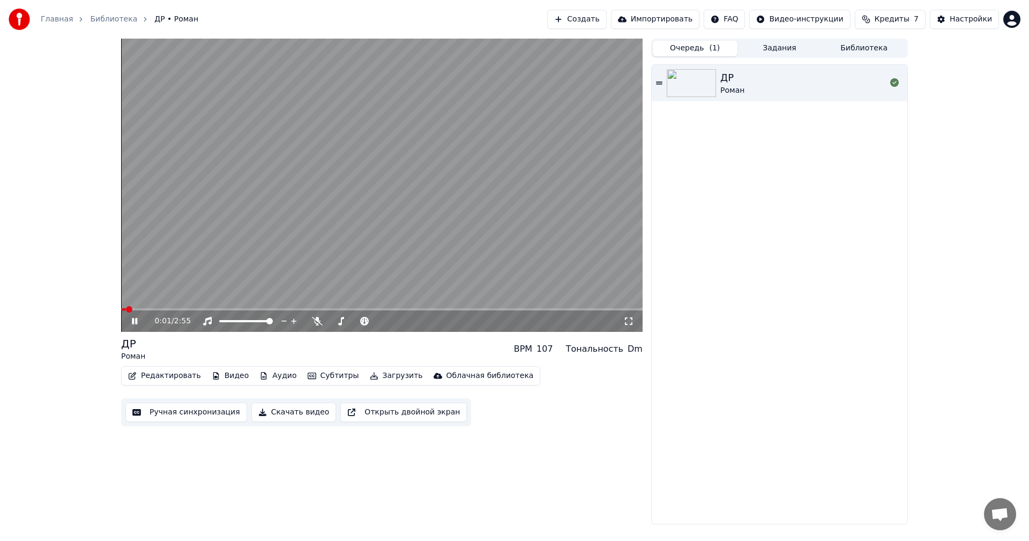
click at [135, 321] on icon at bounding box center [142, 321] width 25 height 9
drag, startPoint x: 777, startPoint y: 202, endPoint x: 714, endPoint y: 77, distance: 140.3
click at [777, 196] on div "ДР Роман" at bounding box center [780, 294] width 256 height 459
click at [799, 198] on div "ДР Роман" at bounding box center [780, 294] width 256 height 459
click at [278, 444] on div "0:01 / 2:55 ДР Роман BPM 107 Тональность Dm Редактировать Видео Аудио Субтитры …" at bounding box center [382, 282] width 522 height 486
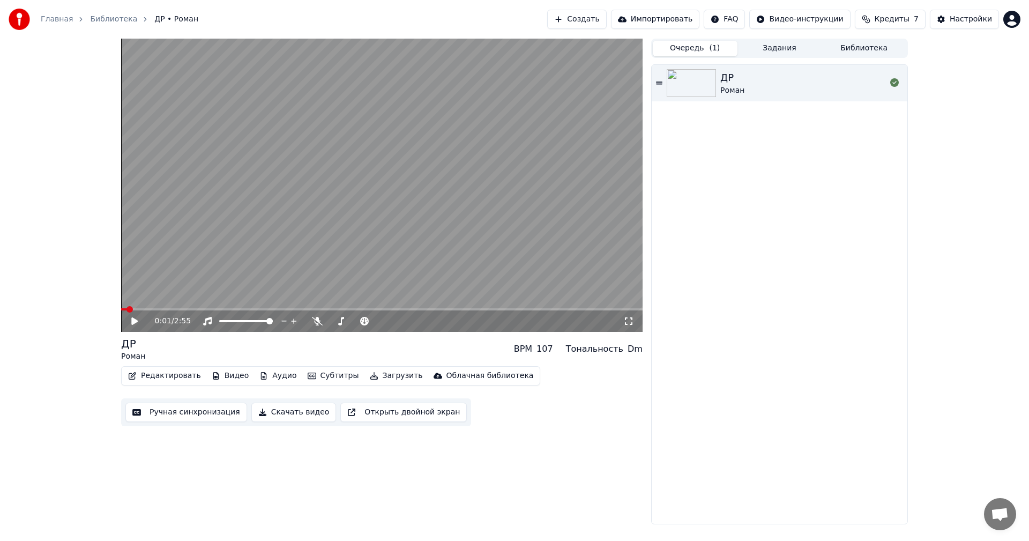
click at [112, 15] on link "Библиотека" at bounding box center [113, 19] width 47 height 11
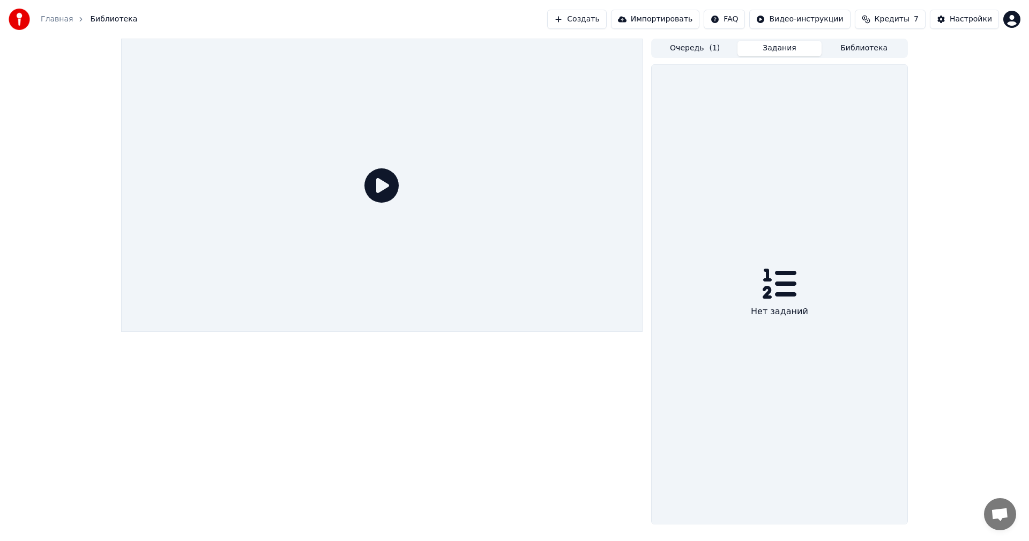
click at [773, 49] on button "Задания" at bounding box center [780, 49] width 85 height 16
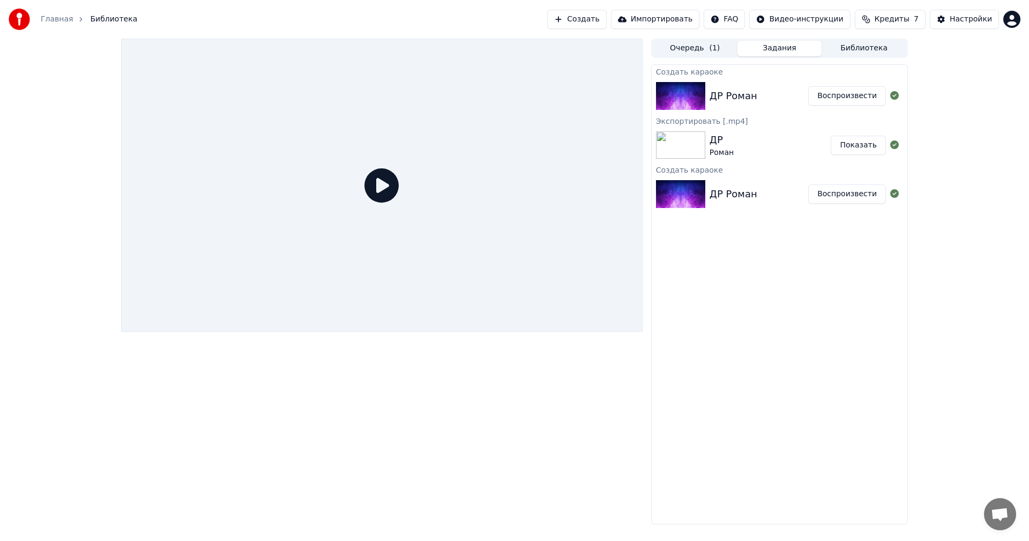
click at [860, 150] on button "Показать" at bounding box center [858, 145] width 55 height 19
click at [790, 253] on div "Создать караоке ДР [PERSON_NAME] Экспортировать [.mp4] ДР Роман Показать Создат…" at bounding box center [779, 294] width 257 height 460
click at [605, 19] on button "Создать" at bounding box center [576, 19] width 59 height 19
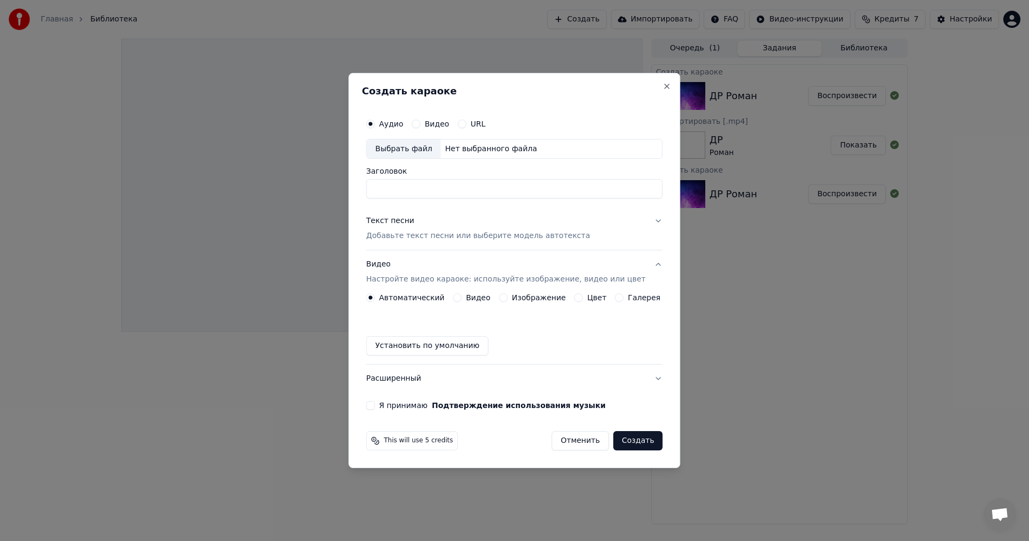
click at [422, 147] on div "Выбрать файл" at bounding box center [404, 148] width 74 height 19
click at [427, 191] on input "********" at bounding box center [514, 189] width 296 height 19
type input "**********"
click at [645, 221] on button "Текст песни Добавьте текст песни или выберите модель автотекста" at bounding box center [514, 228] width 296 height 43
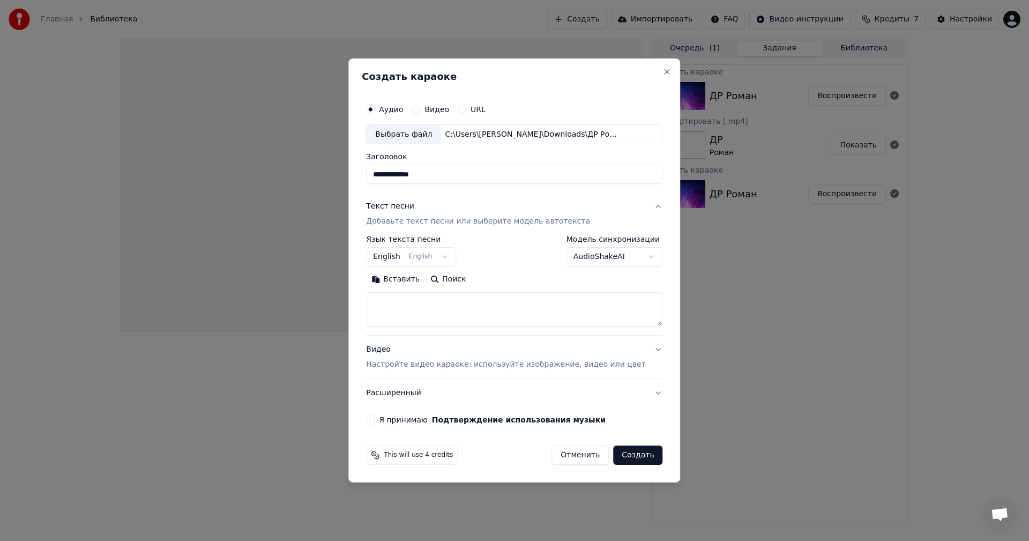
click at [442, 299] on textarea at bounding box center [514, 310] width 296 height 34
paste textarea "**********"
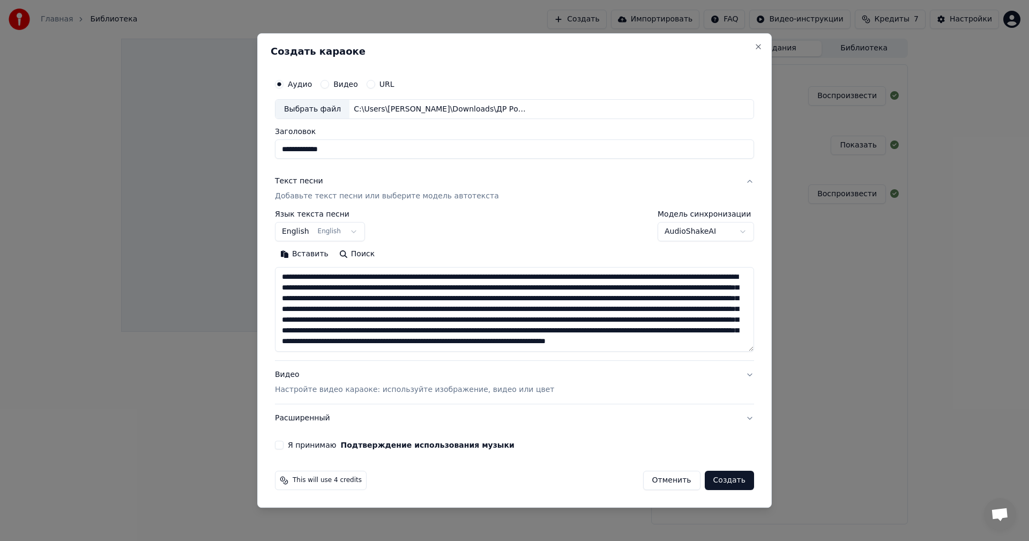
scroll to position [164, 0]
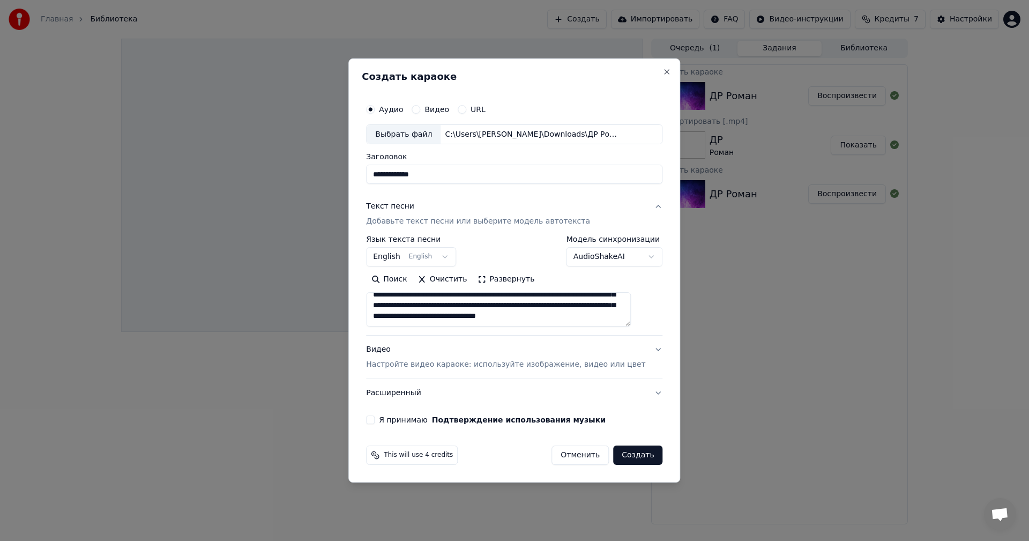
drag, startPoint x: 416, startPoint y: 310, endPoint x: 441, endPoint y: 314, distance: 25.5
click at [441, 314] on textarea at bounding box center [498, 310] width 265 height 34
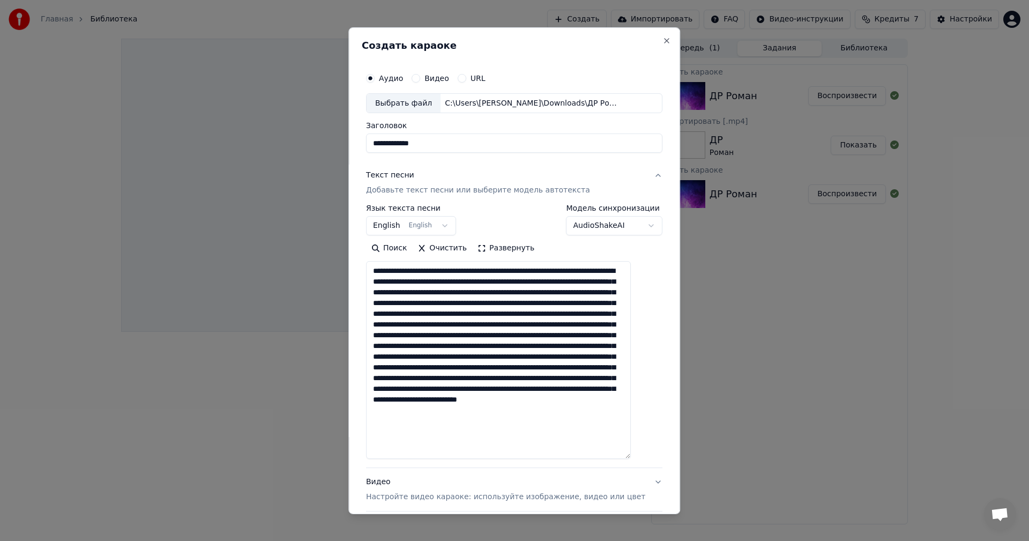
drag, startPoint x: 644, startPoint y: 324, endPoint x: 603, endPoint y: 412, distance: 97.1
click at [647, 456] on div "**********" at bounding box center [514, 270] width 332 height 487
click at [464, 271] on textarea at bounding box center [498, 359] width 265 height 197
click at [545, 271] on textarea at bounding box center [498, 359] width 265 height 197
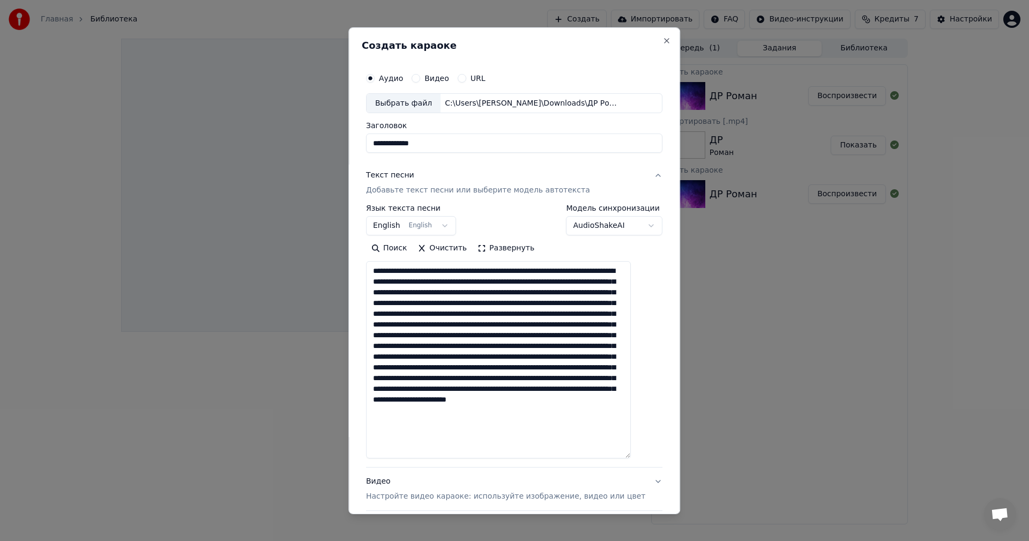
drag, startPoint x: 385, startPoint y: 283, endPoint x: 421, endPoint y: 284, distance: 36.5
click at [421, 284] on textarea at bounding box center [498, 359] width 265 height 197
click at [454, 283] on textarea at bounding box center [498, 359] width 265 height 197
click at [585, 283] on textarea at bounding box center [498, 359] width 265 height 197
click at [516, 305] on textarea at bounding box center [498, 359] width 265 height 197
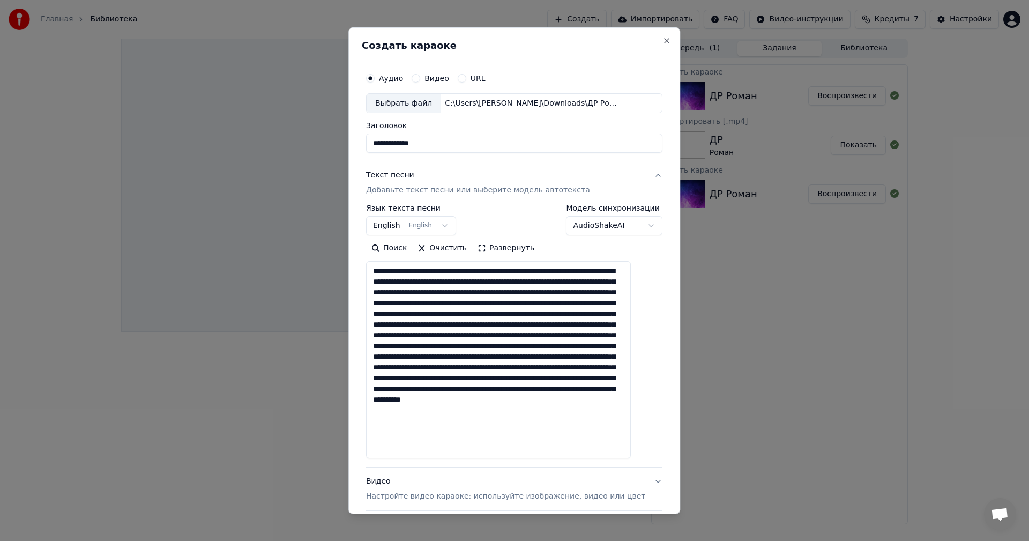
click at [385, 314] on textarea at bounding box center [498, 359] width 265 height 197
drag, startPoint x: 473, startPoint y: 324, endPoint x: 506, endPoint y: 327, distance: 33.3
click at [506, 327] on textarea at bounding box center [498, 359] width 265 height 197
click at [548, 325] on textarea at bounding box center [498, 359] width 265 height 197
click at [522, 316] on textarea at bounding box center [498, 359] width 265 height 197
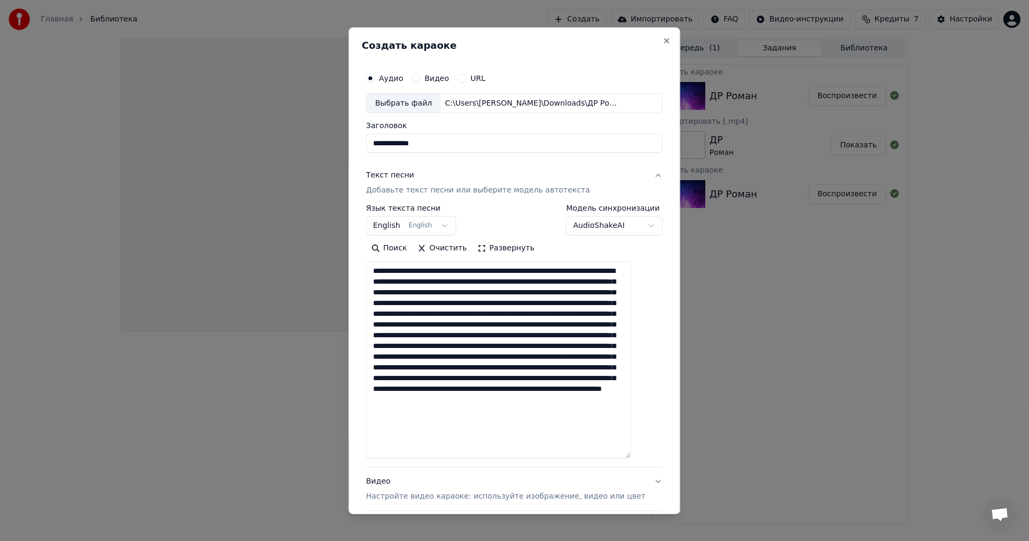
click at [462, 336] on textarea at bounding box center [498, 359] width 265 height 197
click at [410, 325] on textarea at bounding box center [498, 359] width 265 height 197
click at [625, 336] on textarea at bounding box center [498, 359] width 265 height 197
drag, startPoint x: 464, startPoint y: 347, endPoint x: 495, endPoint y: 350, distance: 30.7
click at [495, 350] on textarea at bounding box center [498, 359] width 265 height 197
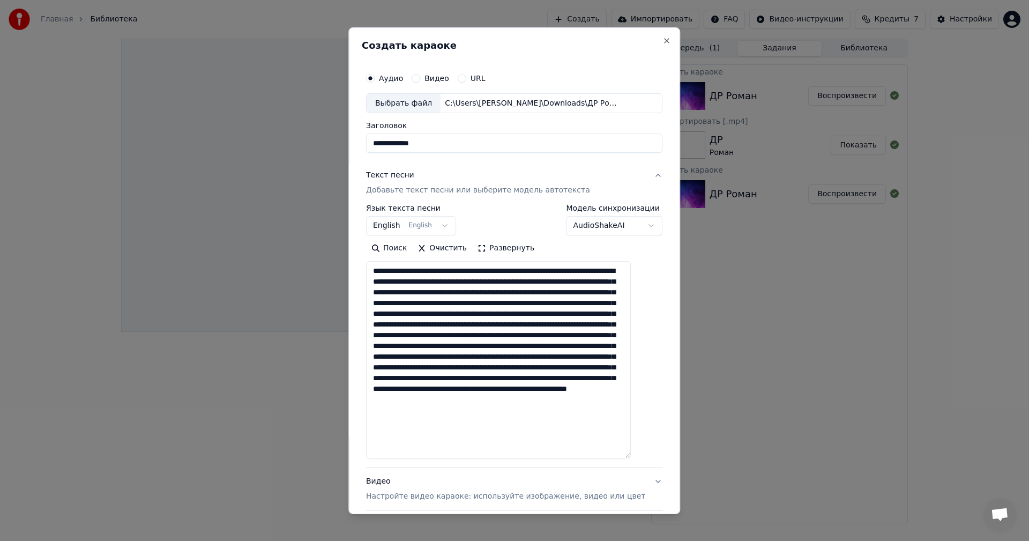
click at [463, 348] on textarea at bounding box center [498, 359] width 265 height 197
click at [537, 346] on textarea at bounding box center [498, 359] width 265 height 197
click at [413, 355] on textarea at bounding box center [498, 359] width 265 height 197
click at [526, 357] on textarea at bounding box center [498, 359] width 265 height 197
click at [581, 358] on textarea at bounding box center [498, 359] width 265 height 197
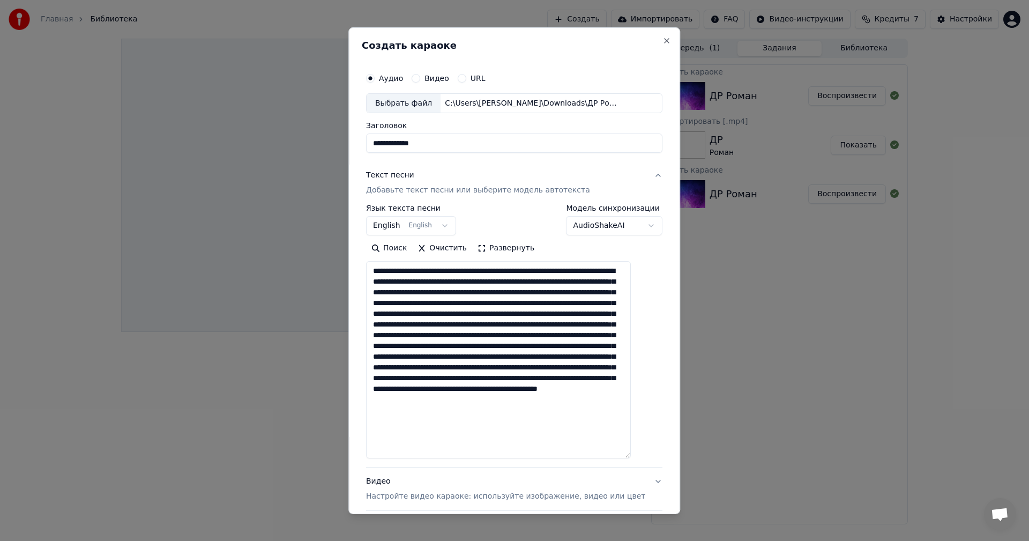
click at [442, 367] on textarea at bounding box center [498, 359] width 265 height 197
click at [625, 368] on textarea at bounding box center [498, 359] width 265 height 197
click at [382, 400] on textarea at bounding box center [498, 359] width 265 height 197
click at [462, 402] on textarea at bounding box center [498, 359] width 265 height 197
click at [598, 399] on textarea at bounding box center [498, 359] width 265 height 197
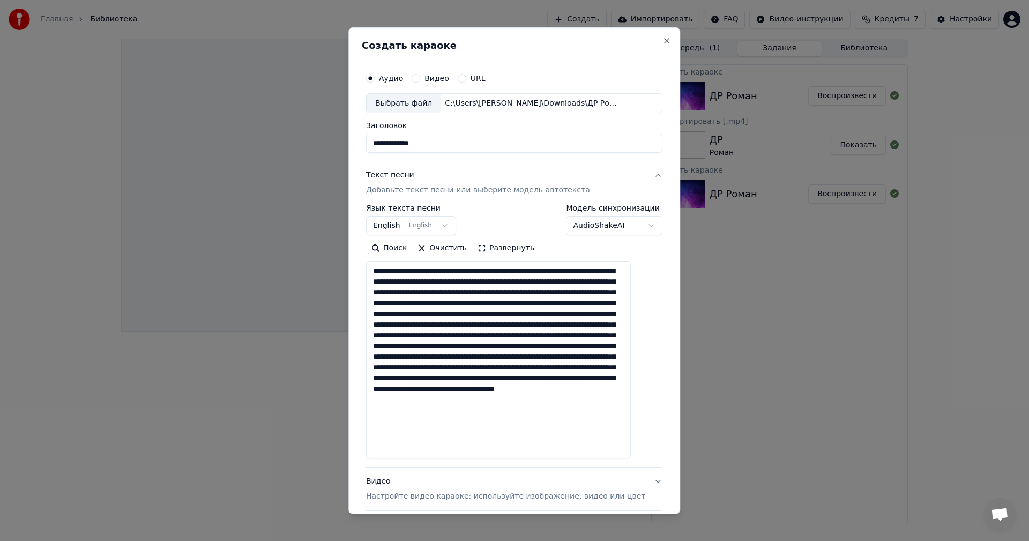
click at [596, 410] on textarea at bounding box center [498, 359] width 265 height 197
click at [442, 420] on textarea at bounding box center [498, 359] width 265 height 197
click at [509, 419] on textarea at bounding box center [498, 359] width 265 height 197
click at [512, 422] on textarea at bounding box center [498, 359] width 265 height 197
click at [551, 421] on textarea at bounding box center [498, 359] width 265 height 197
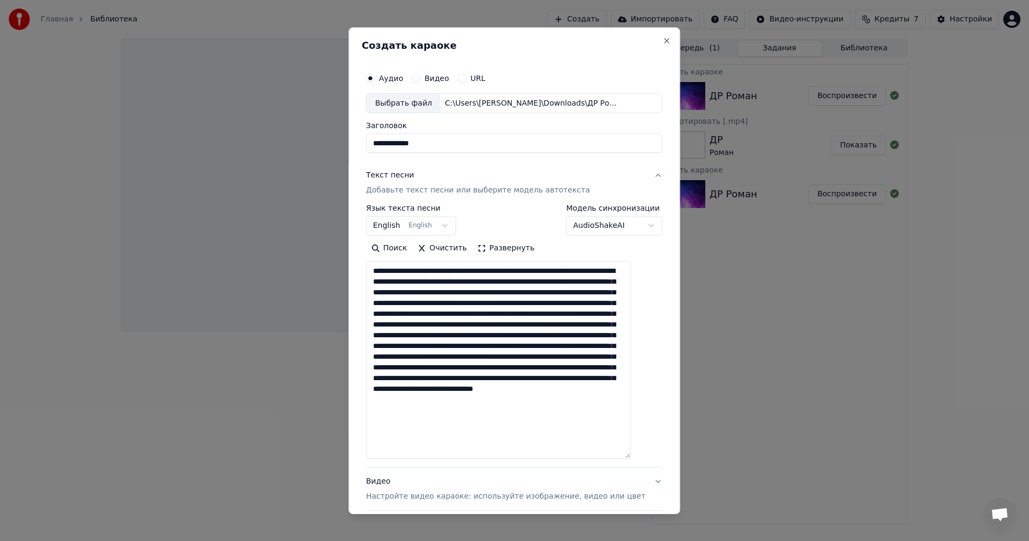
click at [607, 423] on textarea at bounding box center [498, 359] width 265 height 197
click at [426, 432] on textarea at bounding box center [498, 359] width 265 height 197
click at [487, 434] on textarea at bounding box center [498, 359] width 265 height 197
click at [489, 436] on textarea at bounding box center [498, 359] width 265 height 197
click at [567, 443] on textarea "**********" at bounding box center [498, 359] width 265 height 197
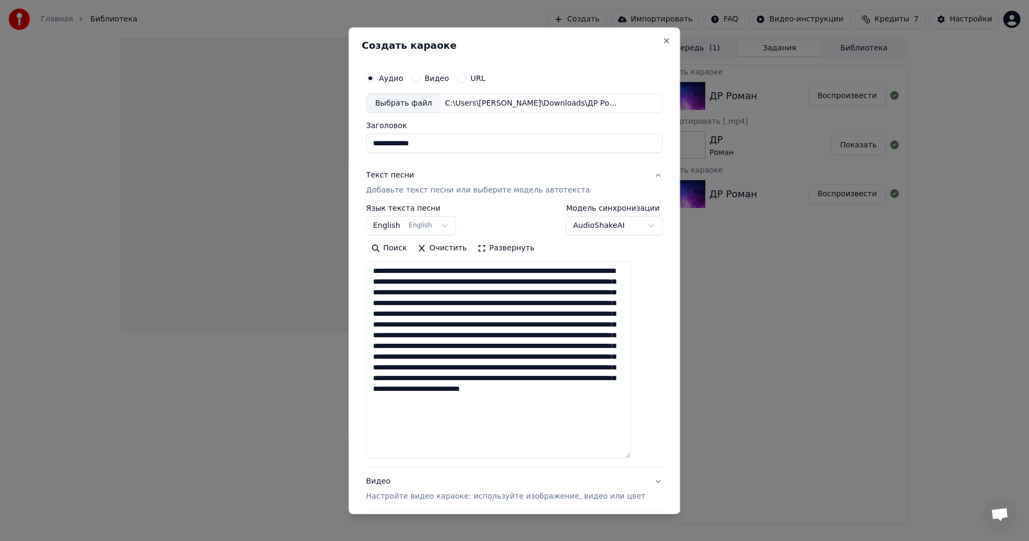
scroll to position [100, 0]
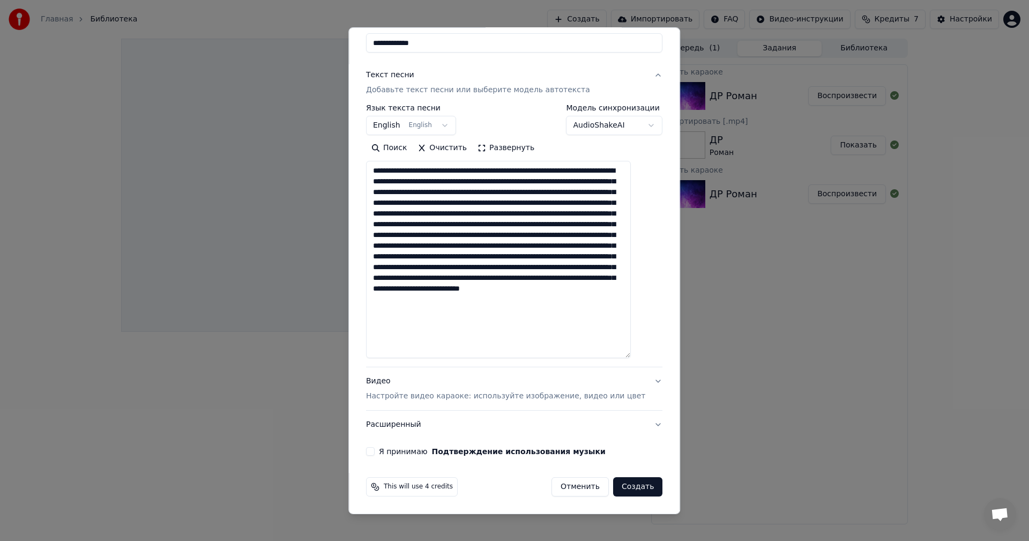
type textarea "**********"
click at [638, 381] on button "Видео Настройте видео караоке: используйте изображение, видео или цвет" at bounding box center [514, 388] width 296 height 43
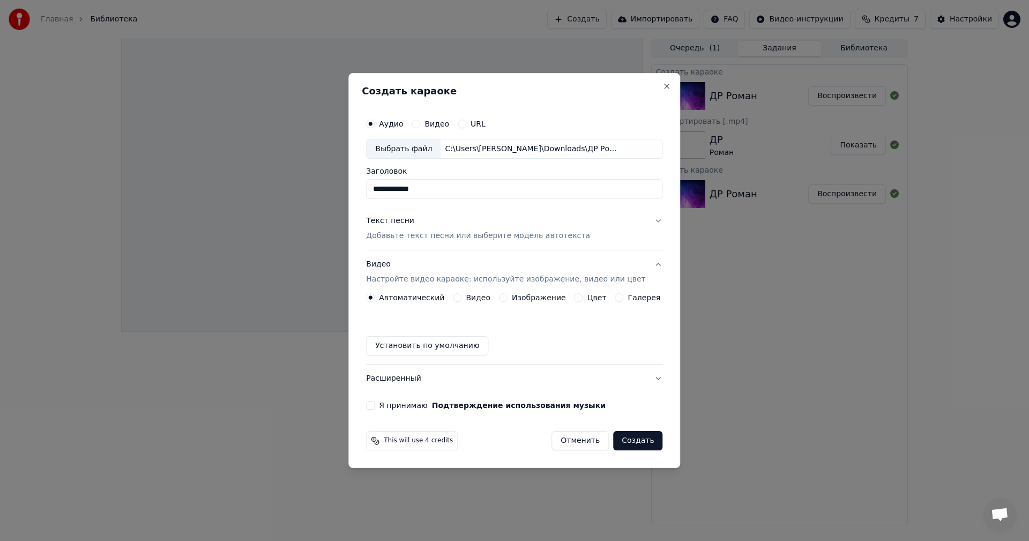
click at [577, 298] on button "Цвет" at bounding box center [579, 297] width 9 height 9
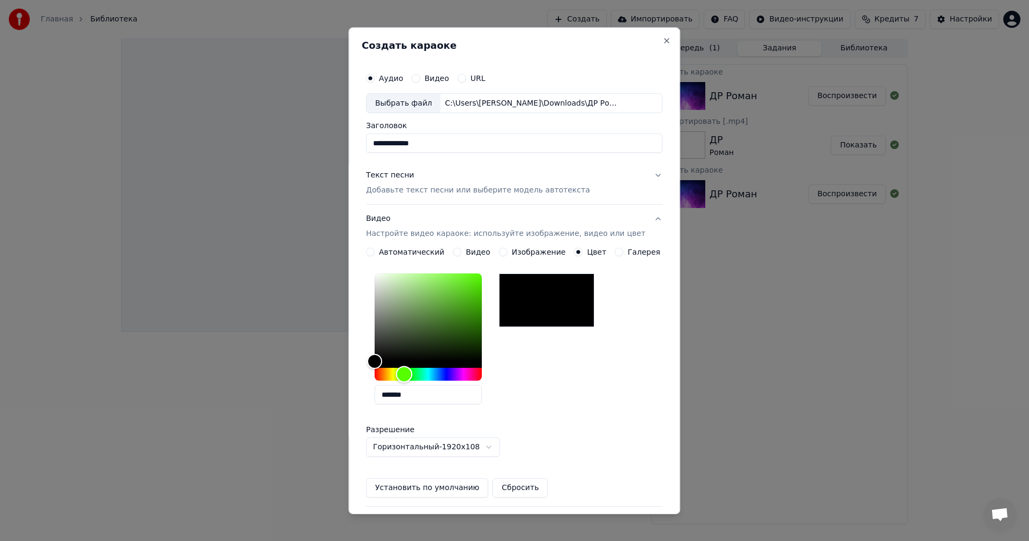
click at [412, 374] on div "Hue" at bounding box center [428, 374] width 107 height 13
type input "*******"
click at [444, 283] on div "Color" at bounding box center [428, 317] width 107 height 88
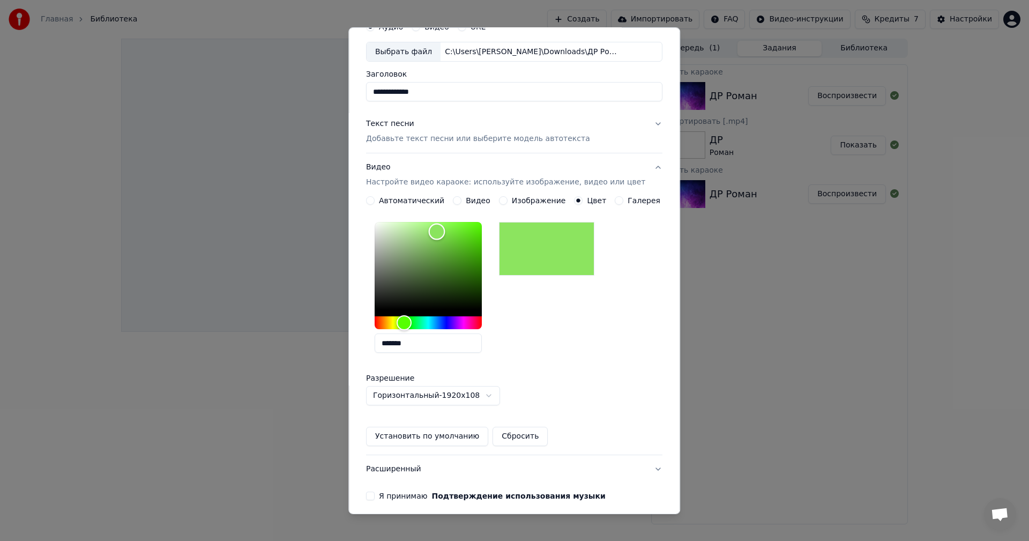
scroll to position [96, 0]
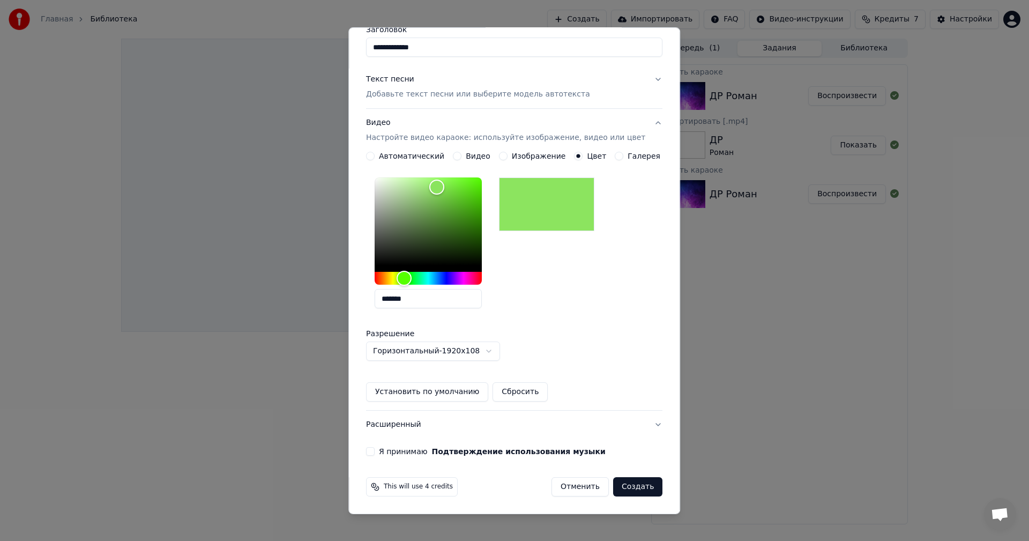
click at [372, 450] on div "**********" at bounding box center [514, 213] width 305 height 493
click at [375, 452] on button "Я принимаю Подтверждение использования музыки" at bounding box center [370, 451] width 9 height 9
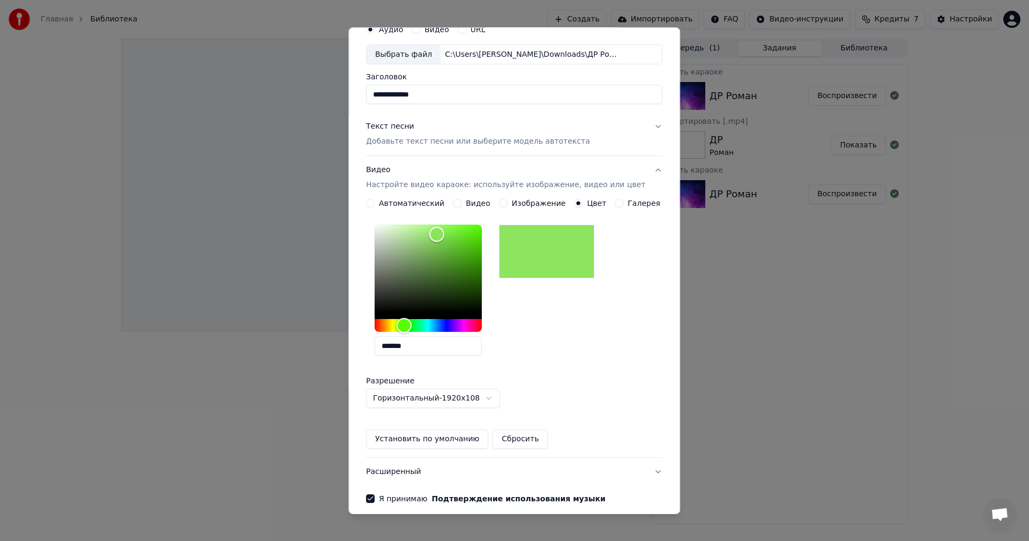
scroll to position [0, 0]
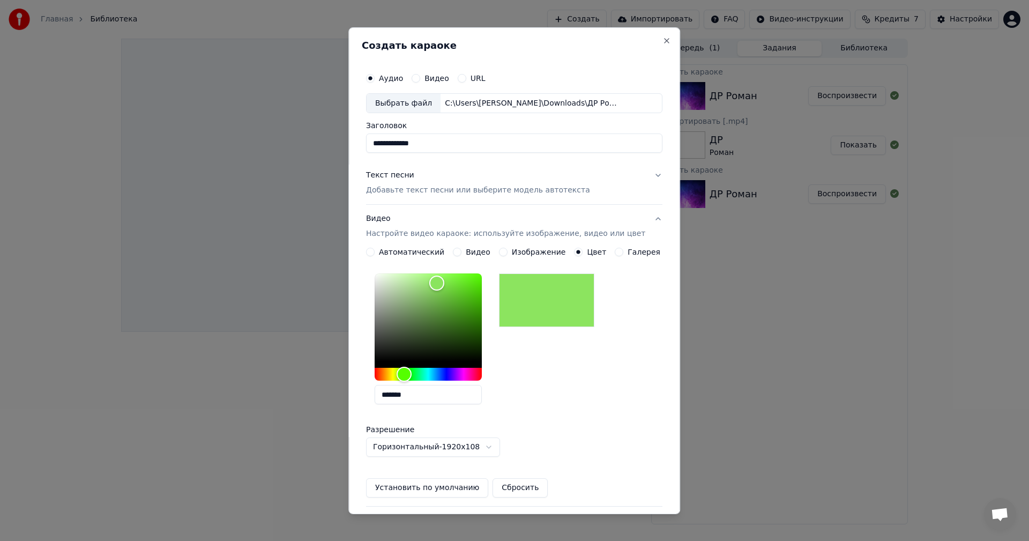
click at [636, 180] on button "Текст песни Добавьте текст песни или выберите модель автотекста" at bounding box center [514, 182] width 296 height 43
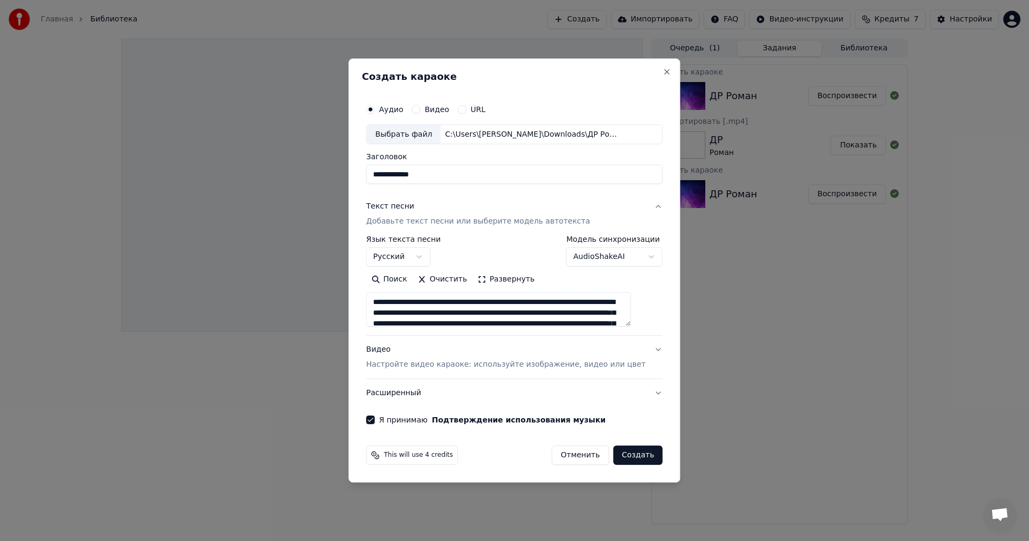
drag, startPoint x: 447, startPoint y: 321, endPoint x: 363, endPoint y: 264, distance: 101.4
click at [363, 264] on body "**********" at bounding box center [514, 270] width 1029 height 541
click at [629, 455] on button "Создать" at bounding box center [637, 454] width 49 height 19
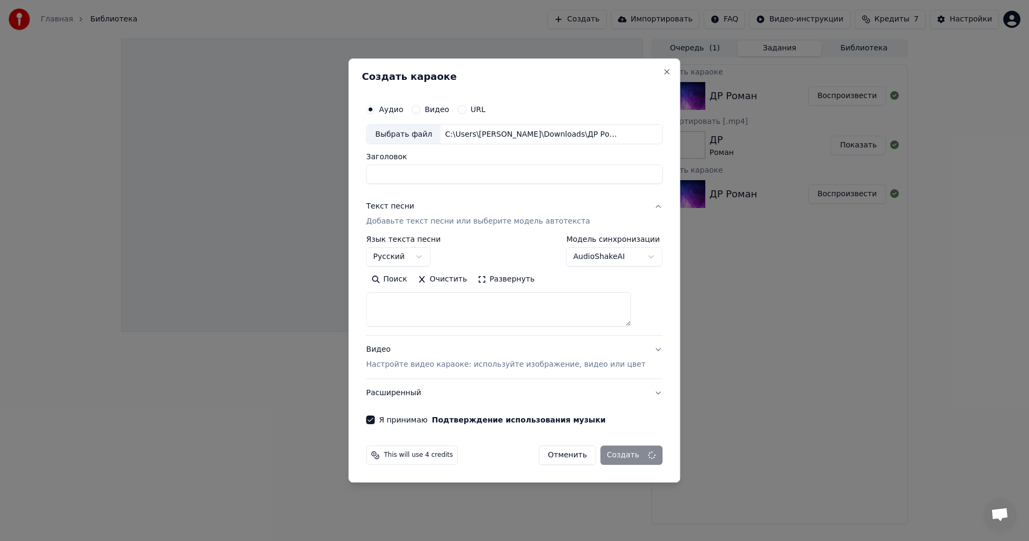
select select
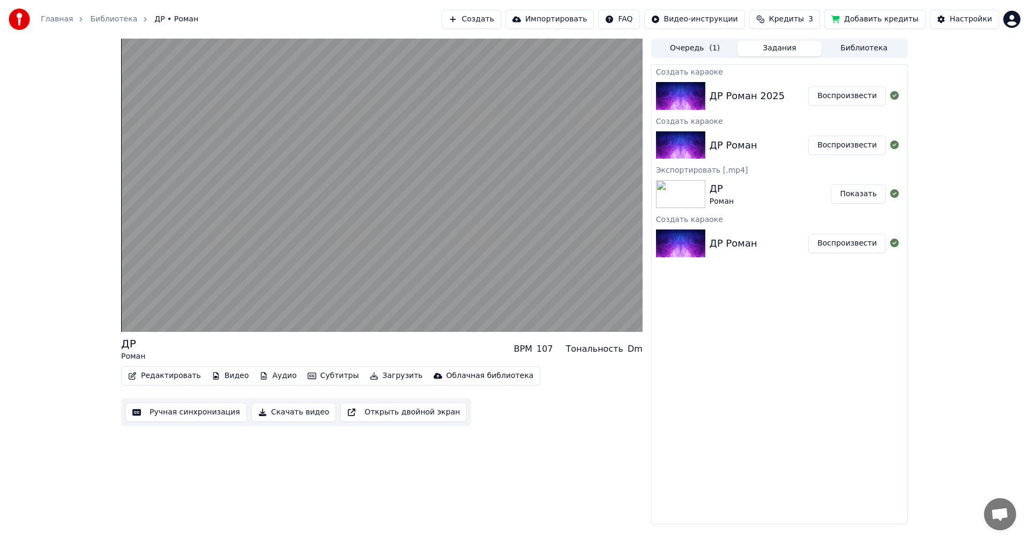
click at [779, 99] on div "ДР Роман 2025" at bounding box center [759, 95] width 99 height 15
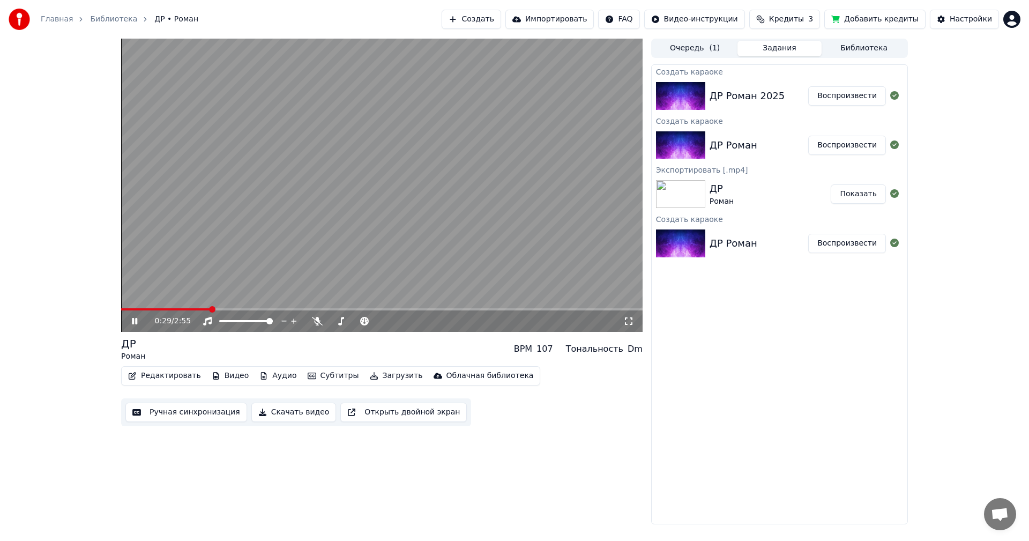
click at [646, 430] on div "0:29 / 2:55 ДР Роман BPM 107 Тональность Dm Редактировать Видео Аудио Субтитры …" at bounding box center [515, 282] width 804 height 486
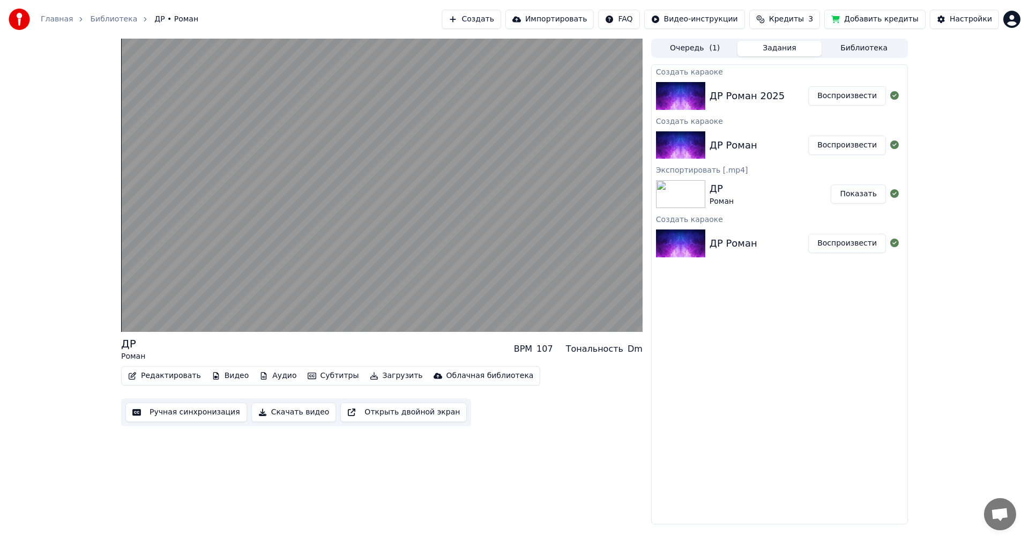
click at [276, 412] on button "Скачать видео" at bounding box center [293, 412] width 85 height 19
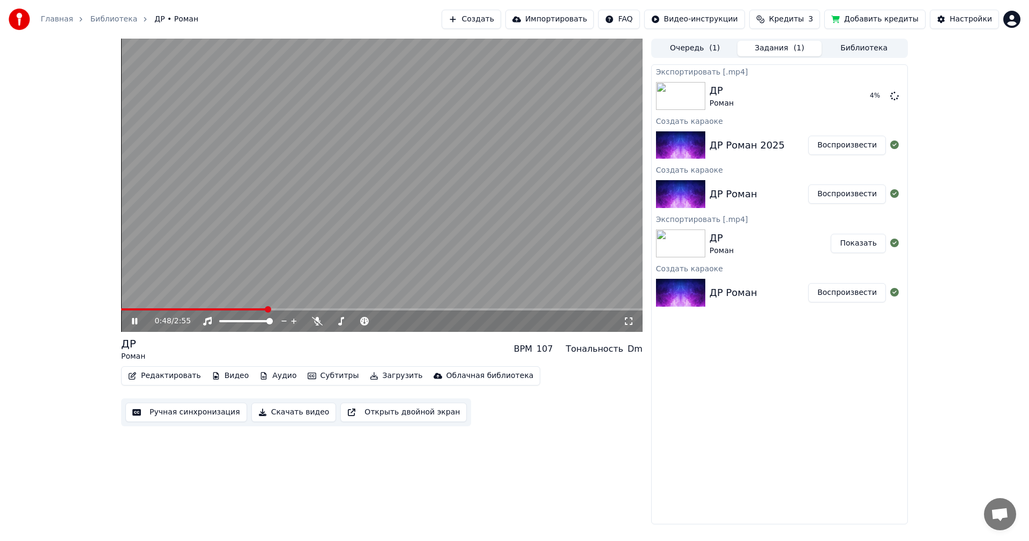
click at [138, 320] on icon at bounding box center [142, 321] width 25 height 9
